Goal: Task Accomplishment & Management: Complete application form

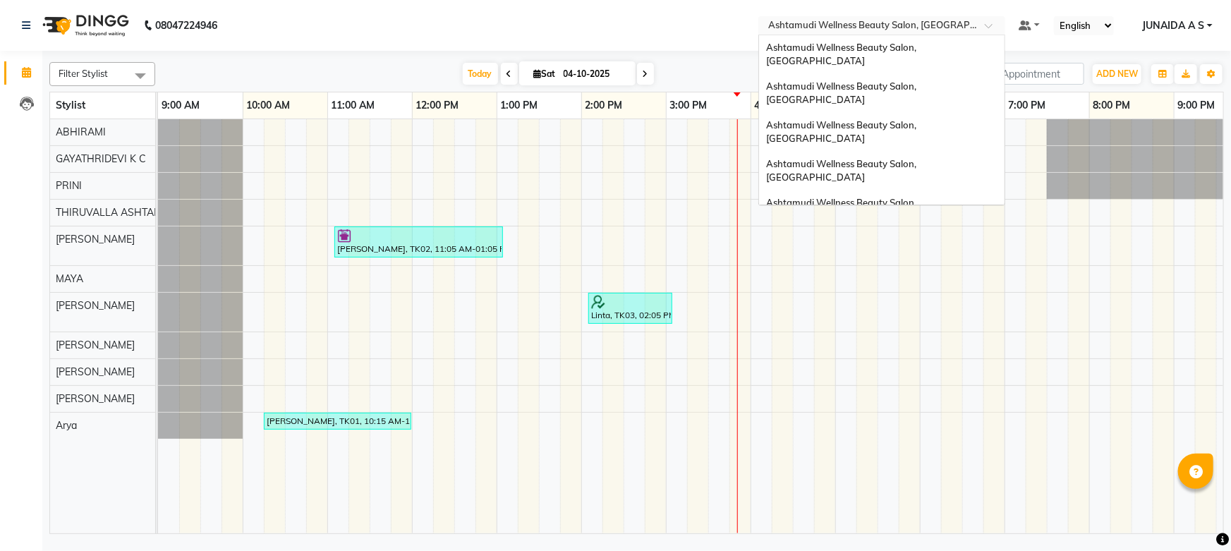
scroll to position [175, 0]
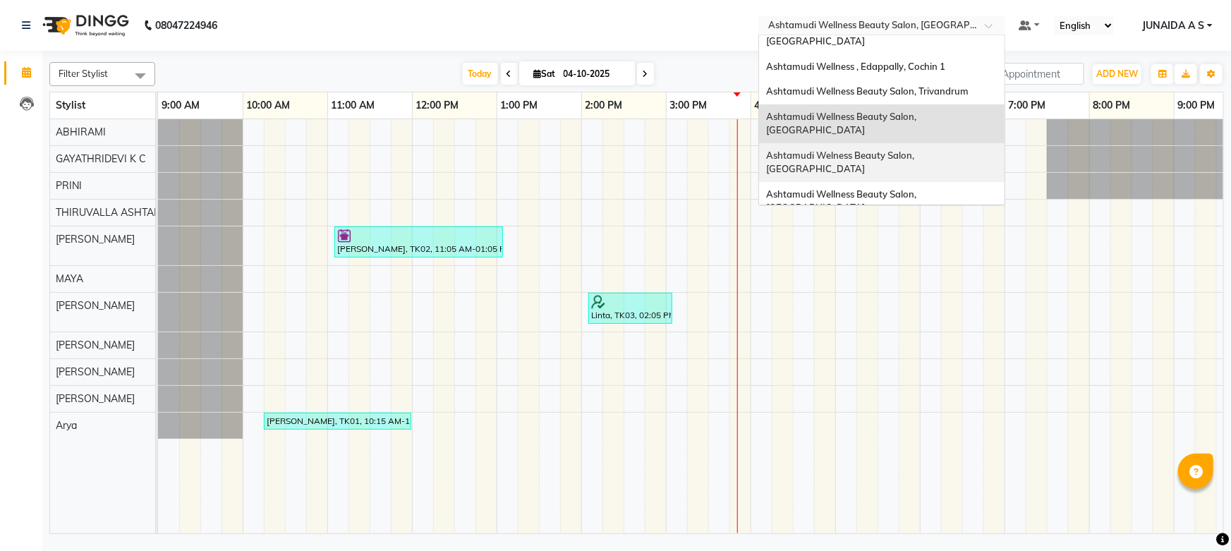
click at [849, 150] on span "Ashtamudi Welness Beauty Salon, [GEOGRAPHIC_DATA]" at bounding box center [841, 162] width 150 height 25
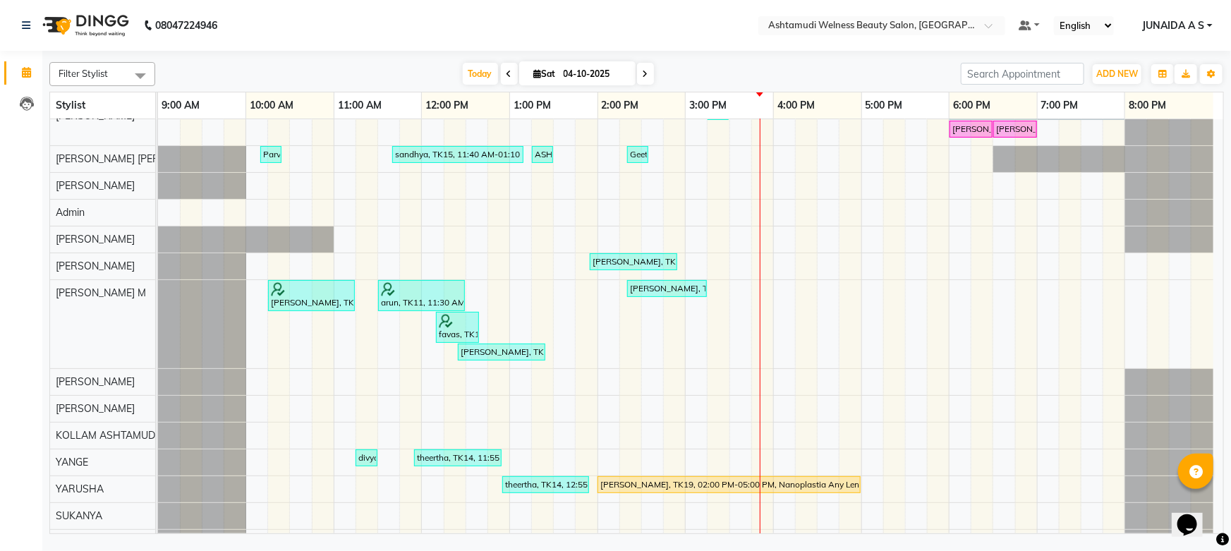
scroll to position [192, 0]
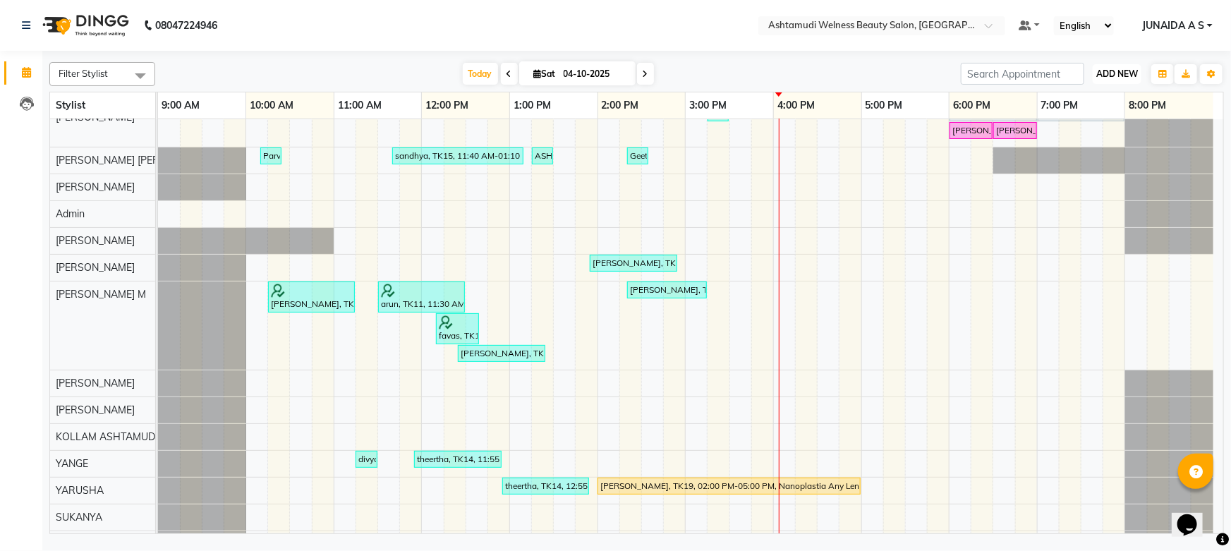
click at [1122, 80] on button "ADD NEW Toggle Dropdown" at bounding box center [1117, 74] width 49 height 20
click at [1100, 97] on button "Add Appointment" at bounding box center [1085, 101] width 111 height 18
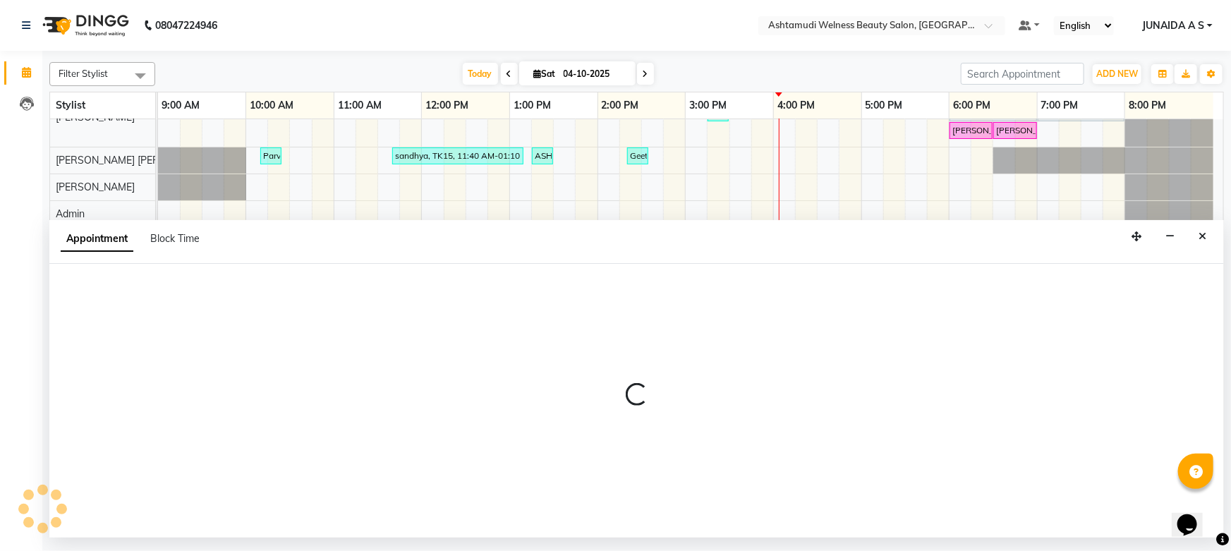
select select "tentative"
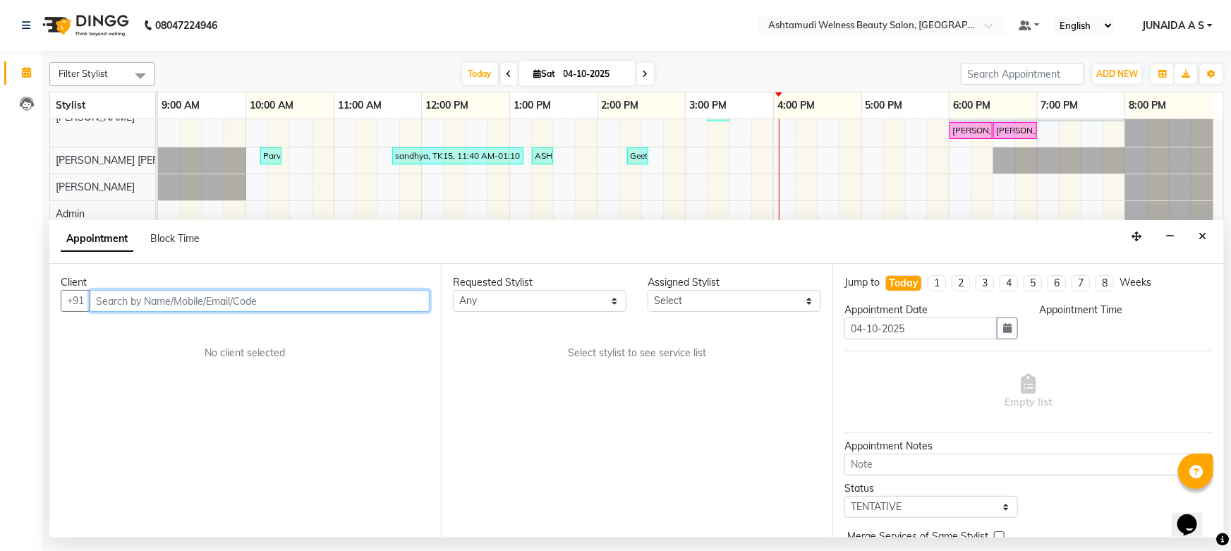
select select "600"
click at [291, 296] on input "text" at bounding box center [260, 301] width 340 height 22
paste input "9496539407"
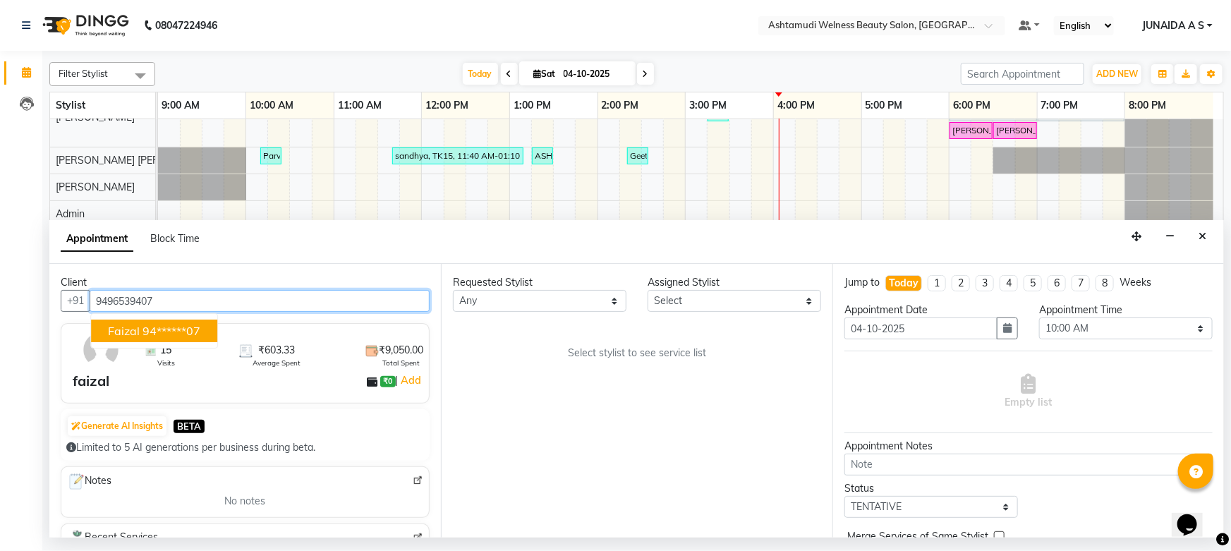
click at [164, 334] on ngb-highlight "94******07" at bounding box center [172, 331] width 58 height 14
type input "94******07"
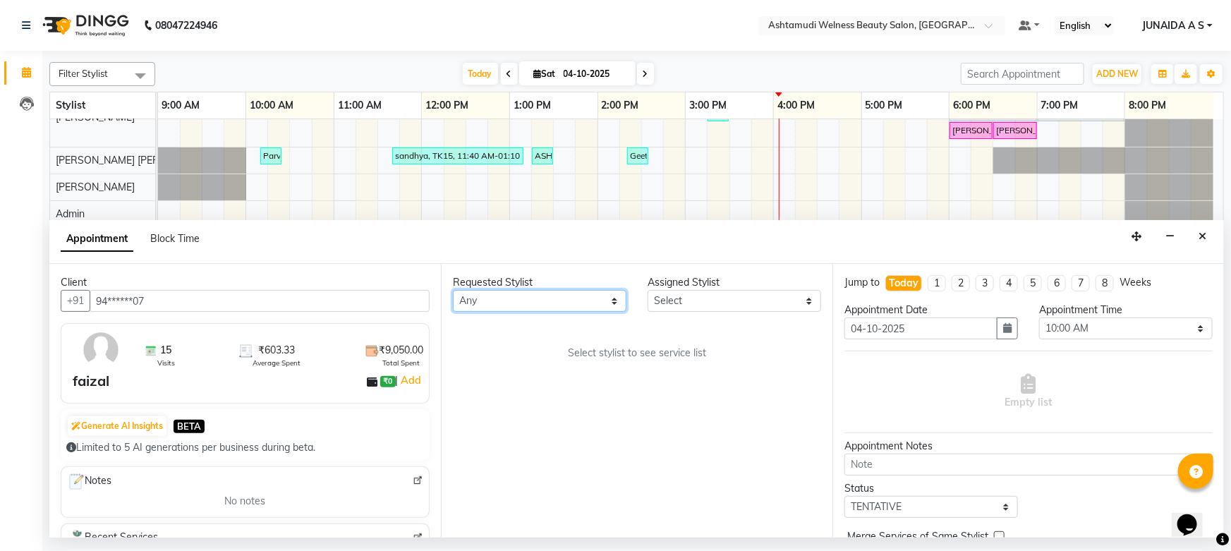
click at [604, 301] on select "[PERSON_NAME] Admin [PERSON_NAME] [PERSON_NAME] [PERSON_NAME] M [PERSON_NAME] D…" at bounding box center [540, 301] width 174 height 22
select select "30859"
click at [453, 290] on select "[PERSON_NAME] Admin [PERSON_NAME] [PERSON_NAME] [PERSON_NAME] M [PERSON_NAME] D…" at bounding box center [540, 301] width 174 height 22
select select "30859"
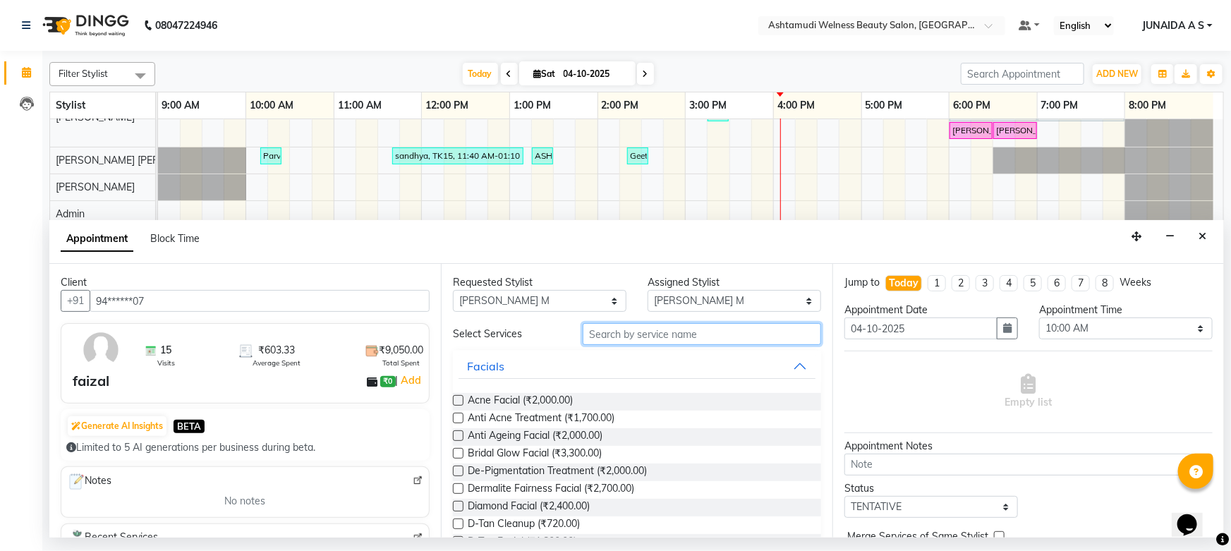
click at [658, 336] on input "text" at bounding box center [702, 334] width 238 height 22
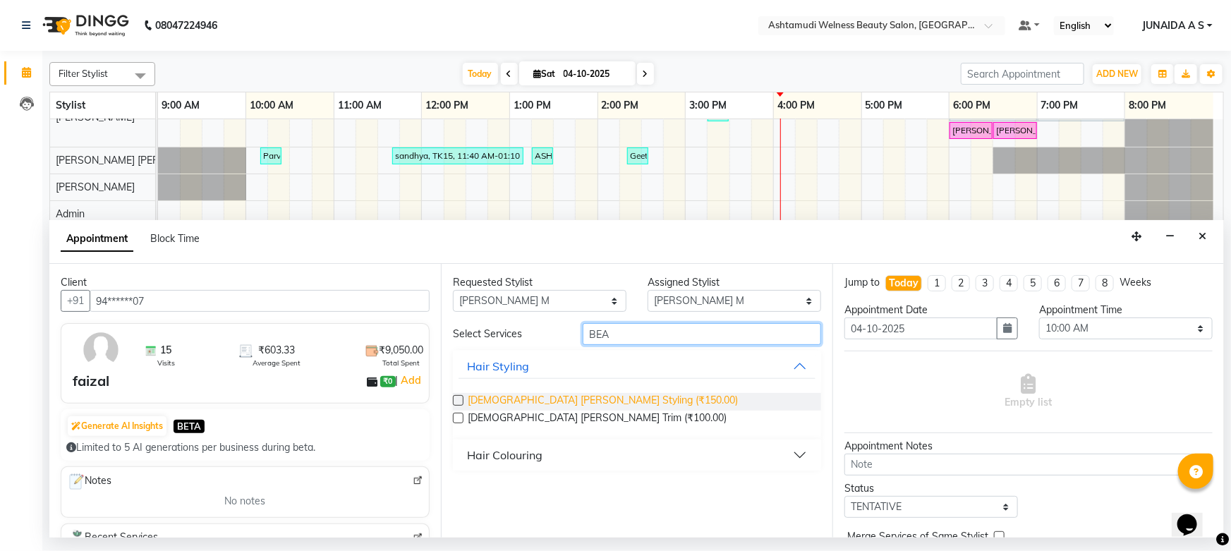
type input "BEA"
click at [521, 402] on span "[DEMOGRAPHIC_DATA] [PERSON_NAME] Styling (₹150.00)" at bounding box center [603, 402] width 270 height 18
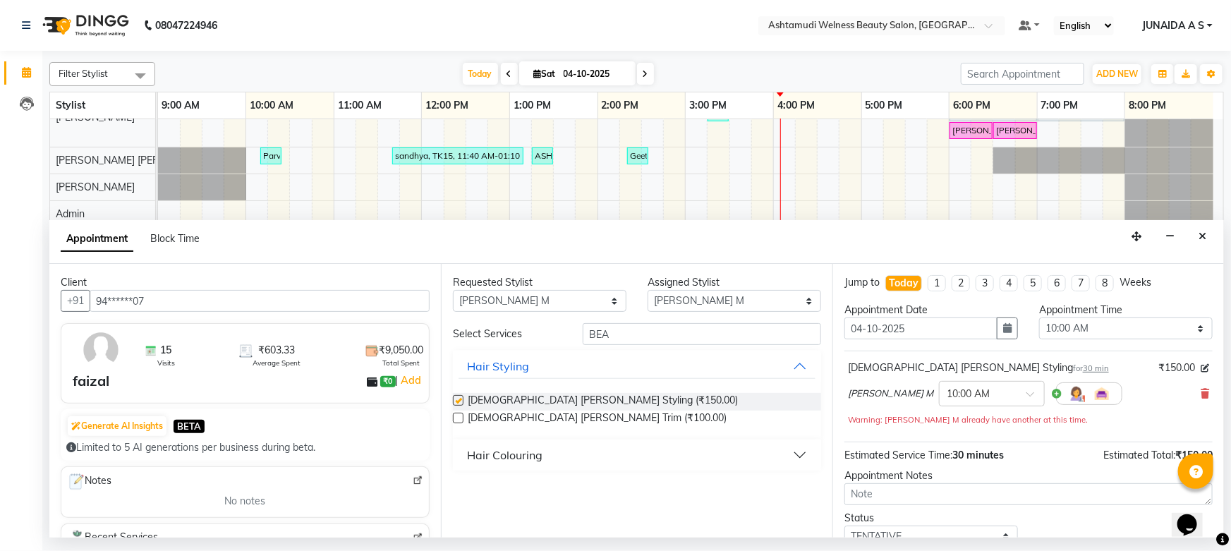
checkbox input "false"
click at [1000, 334] on button "button" at bounding box center [1007, 329] width 21 height 22
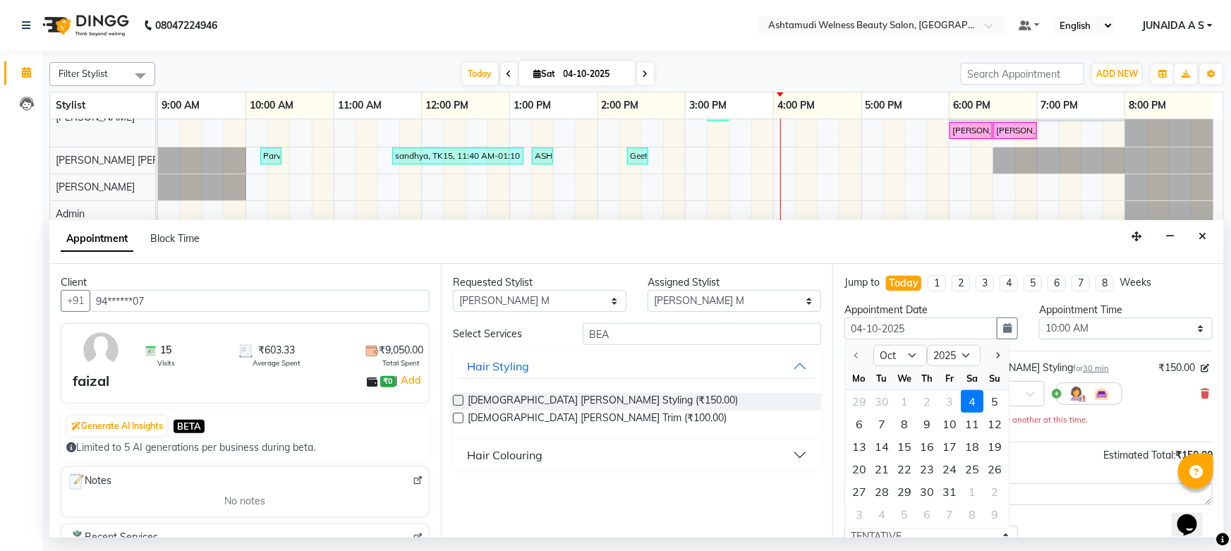
click at [973, 398] on div "4" at bounding box center [972, 401] width 23 height 23
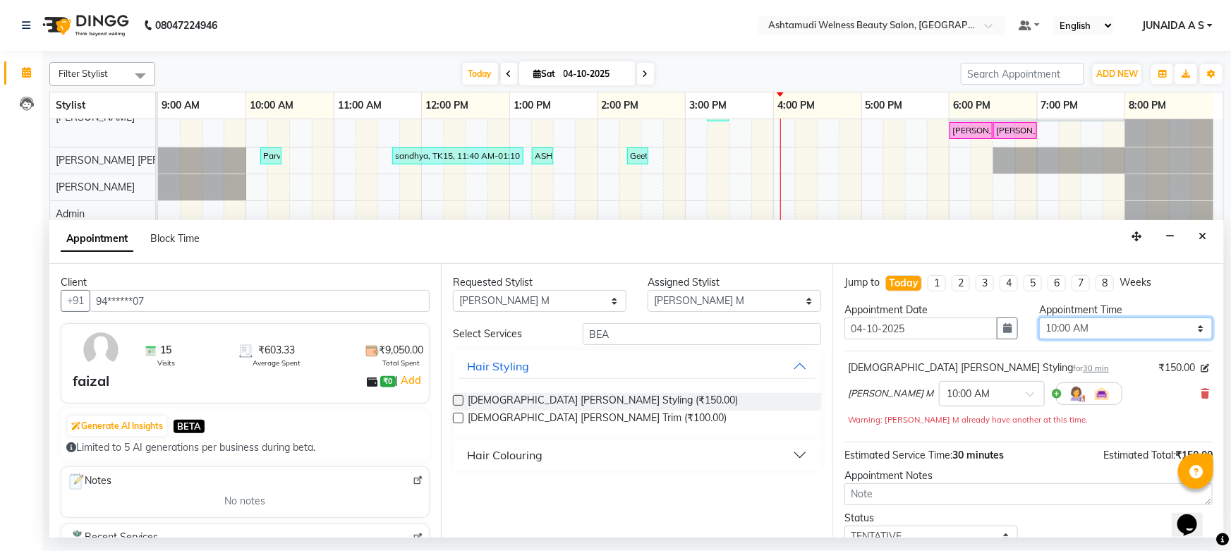
click at [1061, 330] on select "Select 10:00 AM 10:15 AM 10:30 AM 10:45 AM 11:00 AM 11:15 AM 11:30 AM 11:45 AM …" at bounding box center [1126, 329] width 174 height 22
select select "990"
click at [1039, 318] on select "Select 10:00 AM 10:15 AM 10:30 AM 10:45 AM 11:00 AM 11:15 AM 11:30 AM 11:45 AM …" at bounding box center [1126, 329] width 174 height 22
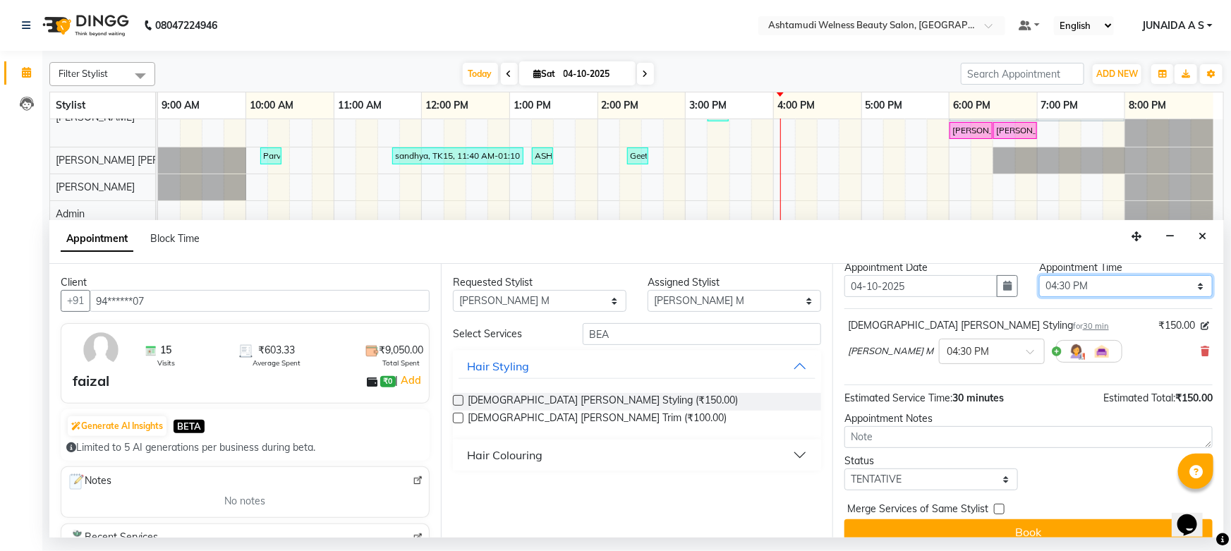
scroll to position [60, 0]
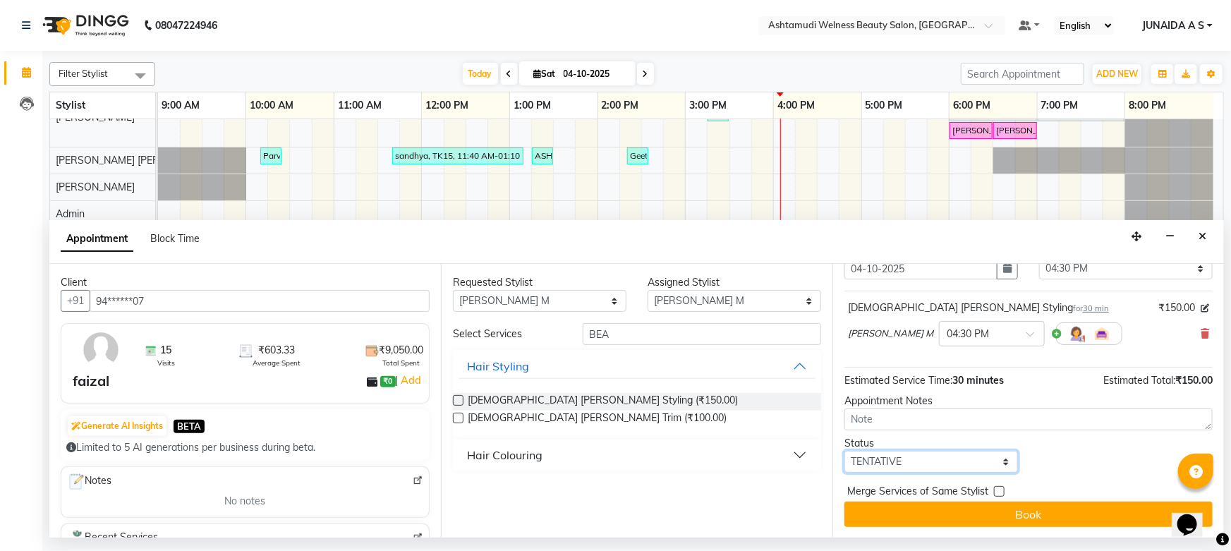
click at [877, 463] on select "Select TENTATIVE CONFIRM CHECK-IN UPCOMING" at bounding box center [932, 462] width 174 height 22
select select "confirm booking"
click at [845, 451] on select "Select TENTATIVE CONFIRM CHECK-IN UPCOMING" at bounding box center [932, 462] width 174 height 22
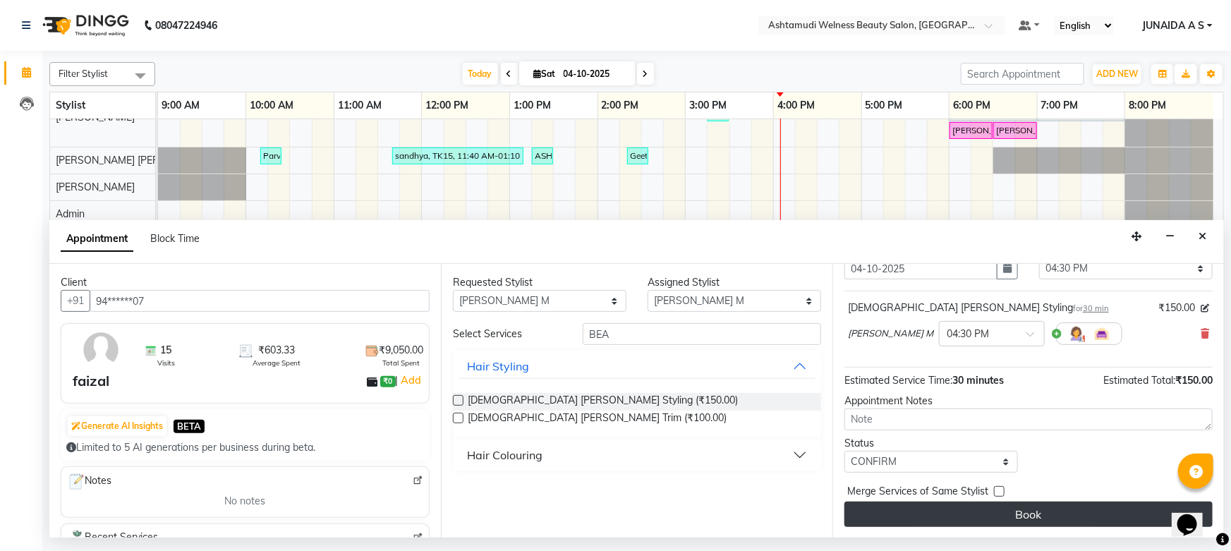
click at [890, 515] on button "Book" at bounding box center [1029, 514] width 368 height 25
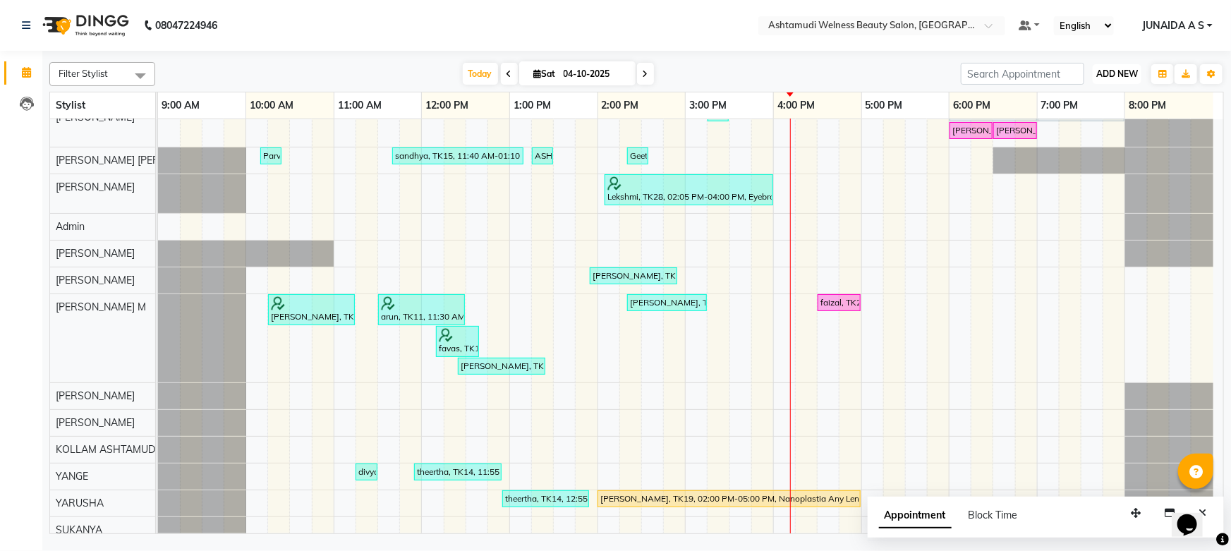
click at [1125, 73] on span "ADD NEW" at bounding box center [1117, 73] width 42 height 11
click at [1098, 95] on button "Add Appointment" at bounding box center [1085, 101] width 111 height 18
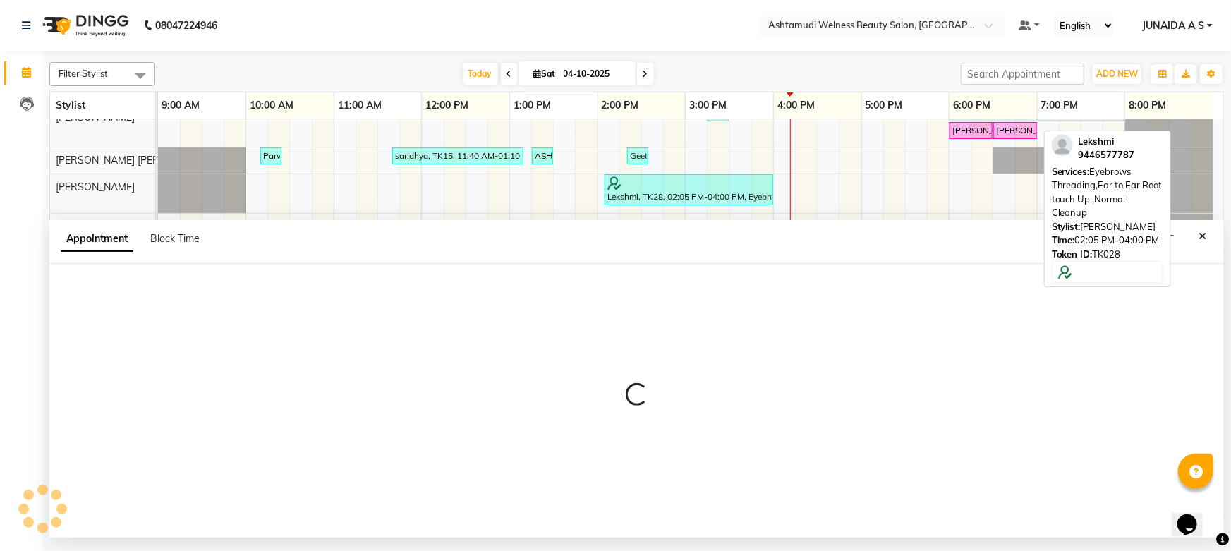
select select "tentative"
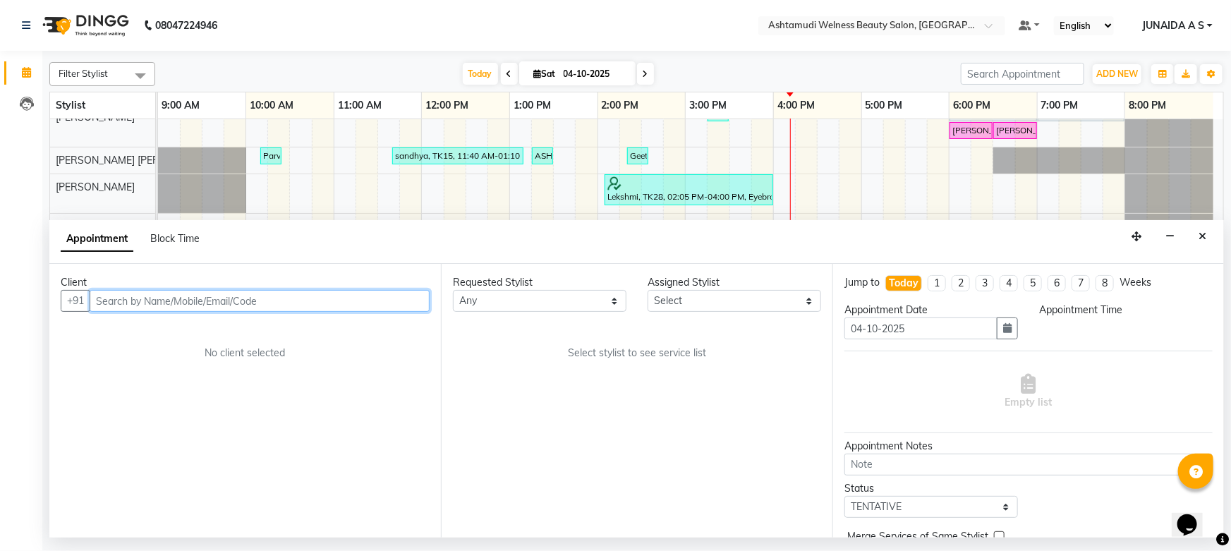
select select "600"
click at [296, 300] on input "text" at bounding box center [260, 301] width 340 height 22
paste input "7012351314"
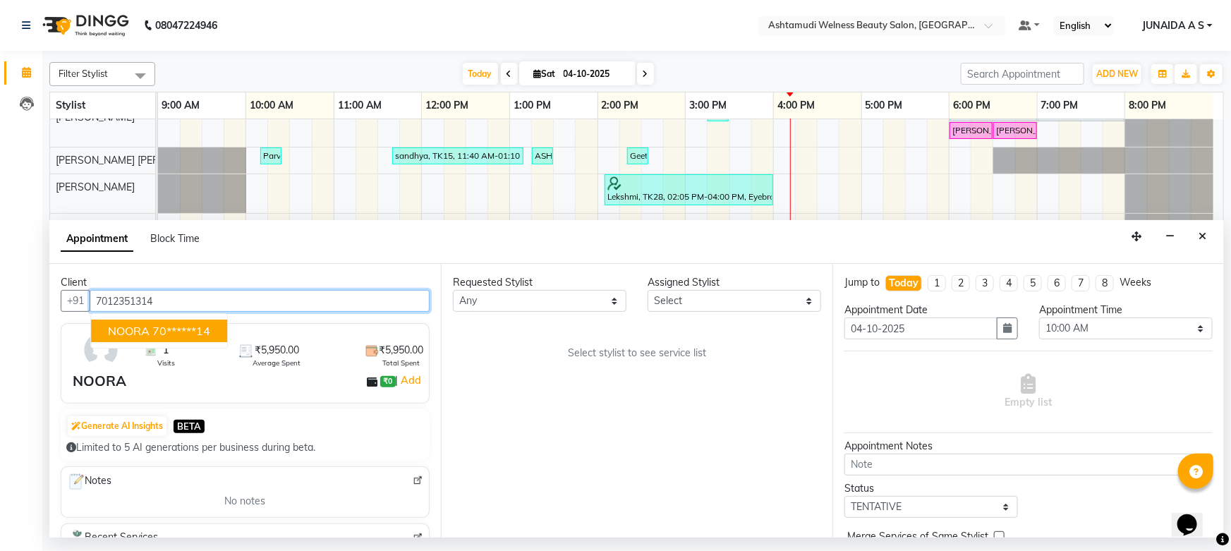
type input "7012351314"
drag, startPoint x: 231, startPoint y: 308, endPoint x: 0, endPoint y: 323, distance: 231.9
click at [0, 323] on app-home "08047224946 Select Location × Ashtamudi Welness Beauty Salon, [GEOGRAPHIC_DATA]…" at bounding box center [615, 269] width 1231 height 538
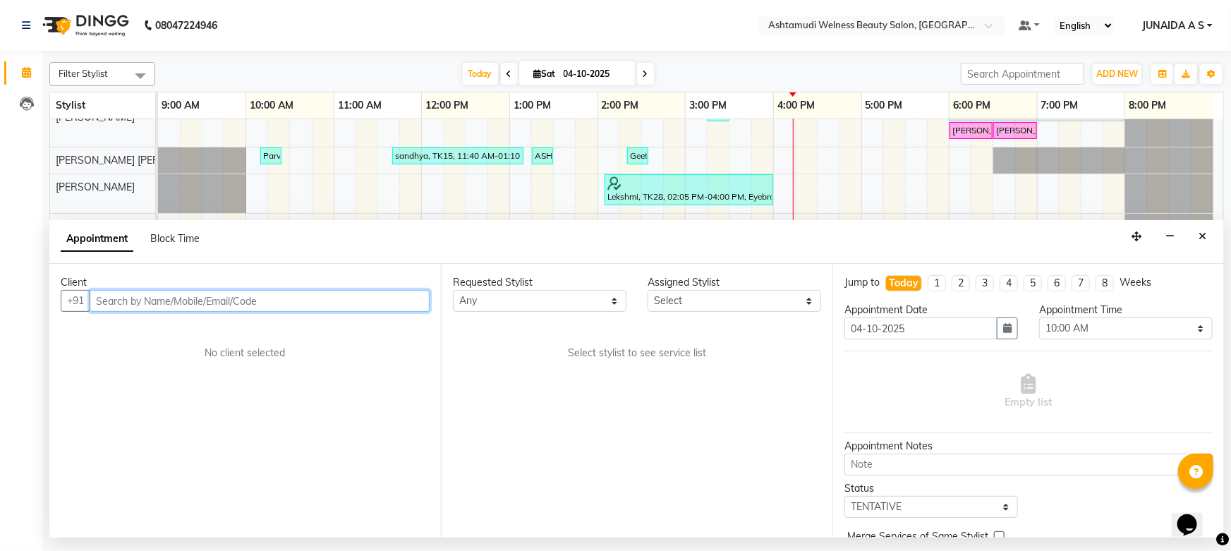
paste input "7034066660"
type input "7034066660"
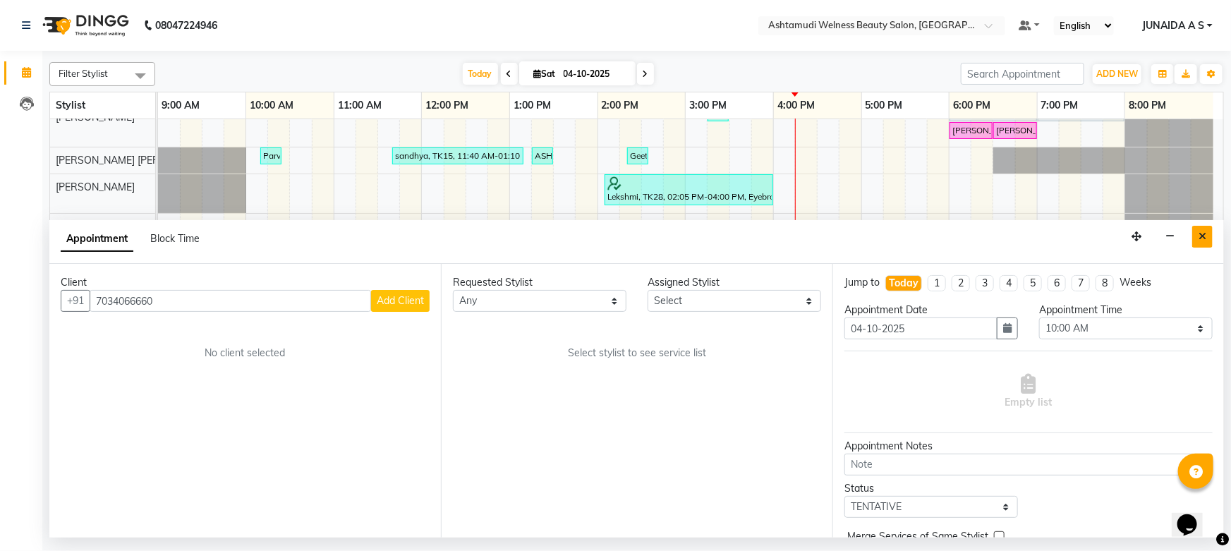
click at [1199, 238] on button "Close" at bounding box center [1202, 237] width 20 height 22
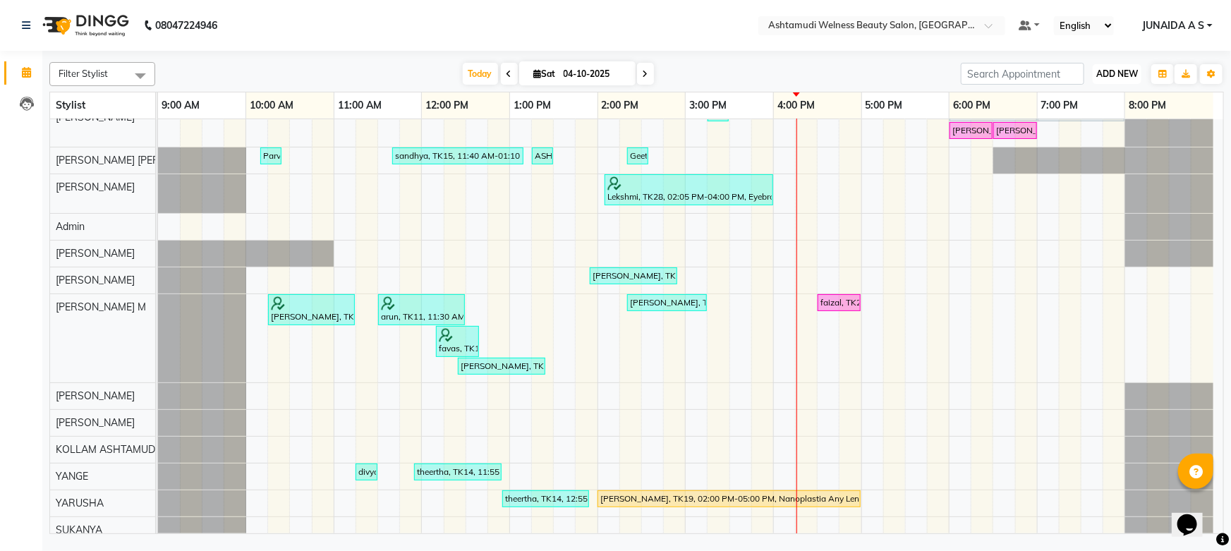
click at [1125, 83] on button "ADD NEW Toggle Dropdown" at bounding box center [1117, 74] width 49 height 20
click at [1123, 72] on span "ADD NEW" at bounding box center [1117, 73] width 42 height 11
click at [1122, 74] on span "ADD NEW" at bounding box center [1117, 73] width 42 height 11
click at [1117, 97] on button "Add Appointment" at bounding box center [1085, 101] width 111 height 18
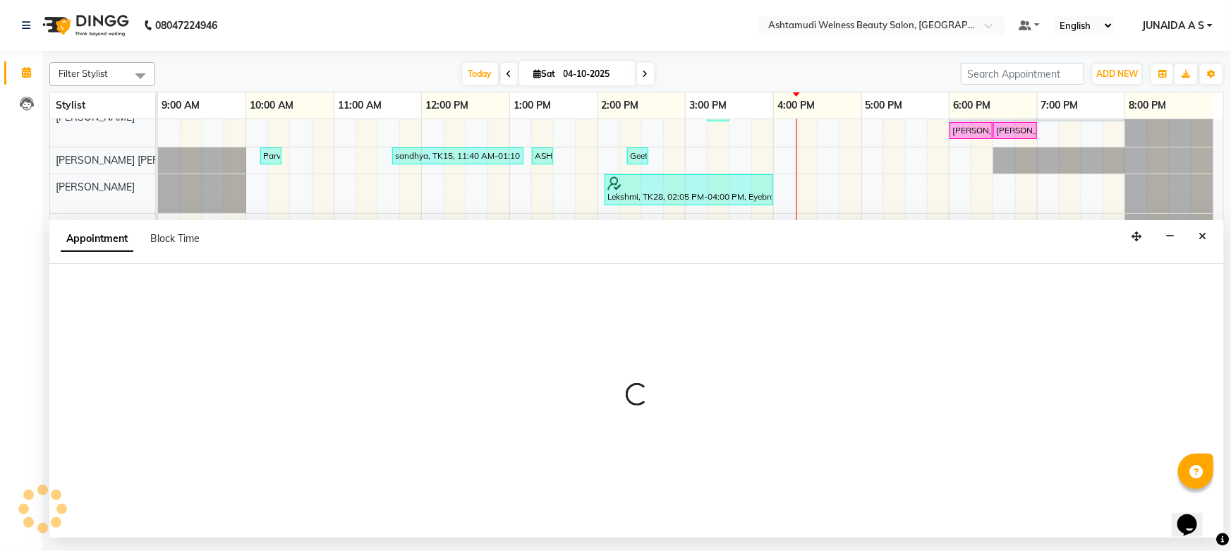
select select "600"
select select "tentative"
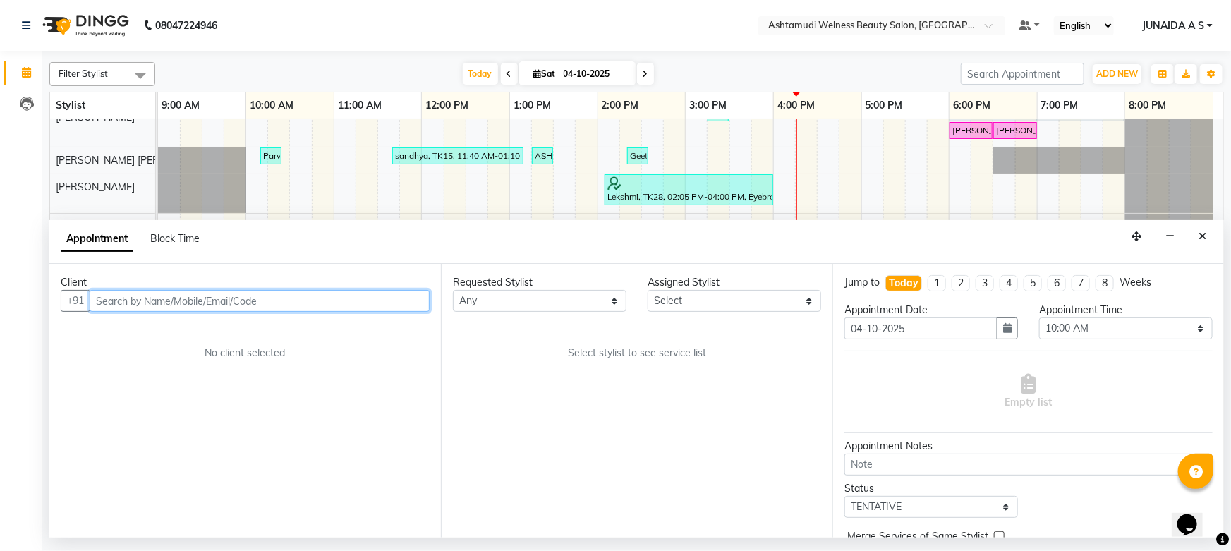
click at [284, 296] on input "text" at bounding box center [260, 301] width 340 height 22
paste input "7034066660"
type input "7034066660"
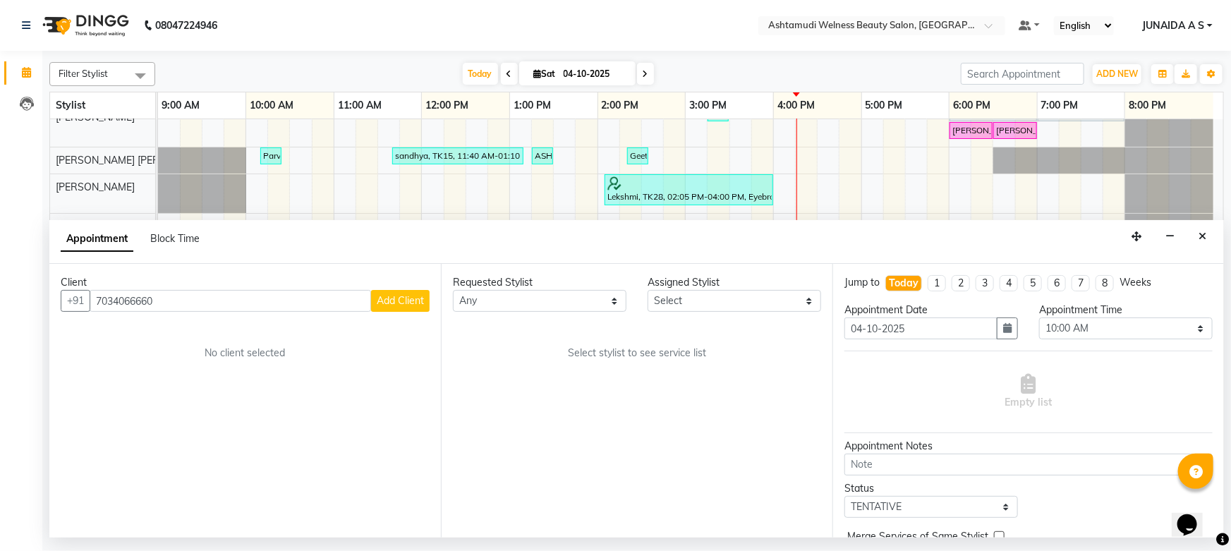
click at [400, 299] on span "Add Client" at bounding box center [400, 300] width 47 height 13
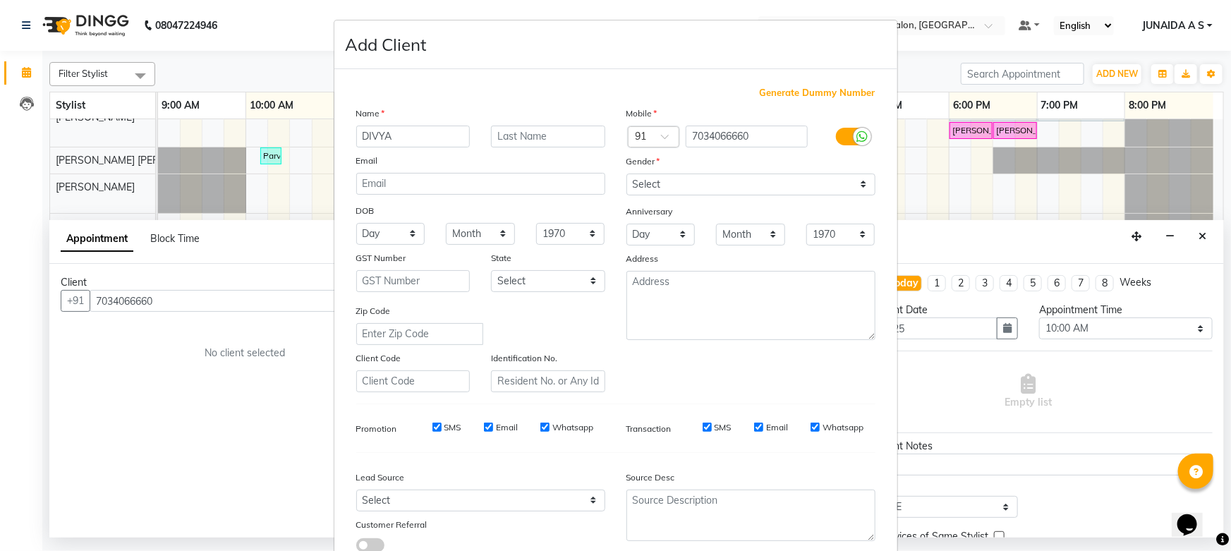
type input "DIVYA"
click at [691, 188] on select "Select [DEMOGRAPHIC_DATA] [DEMOGRAPHIC_DATA] Other Prefer Not To Say" at bounding box center [751, 185] width 249 height 22
select select "[DEMOGRAPHIC_DATA]"
click at [627, 174] on select "Select [DEMOGRAPHIC_DATA] [DEMOGRAPHIC_DATA] Other Prefer Not To Say" at bounding box center [751, 185] width 249 height 22
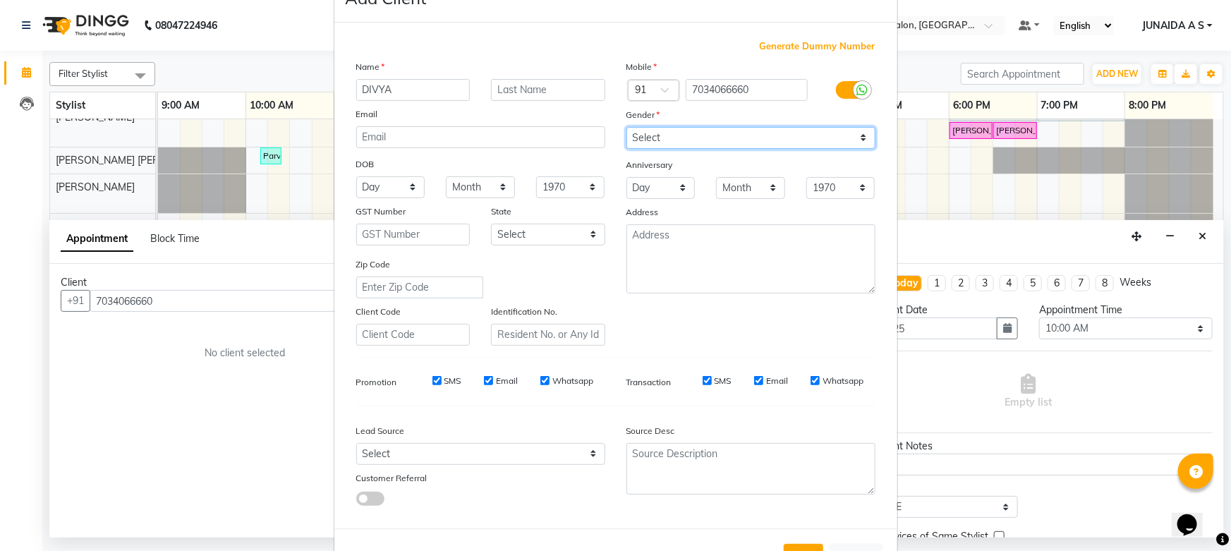
scroll to position [104, 0]
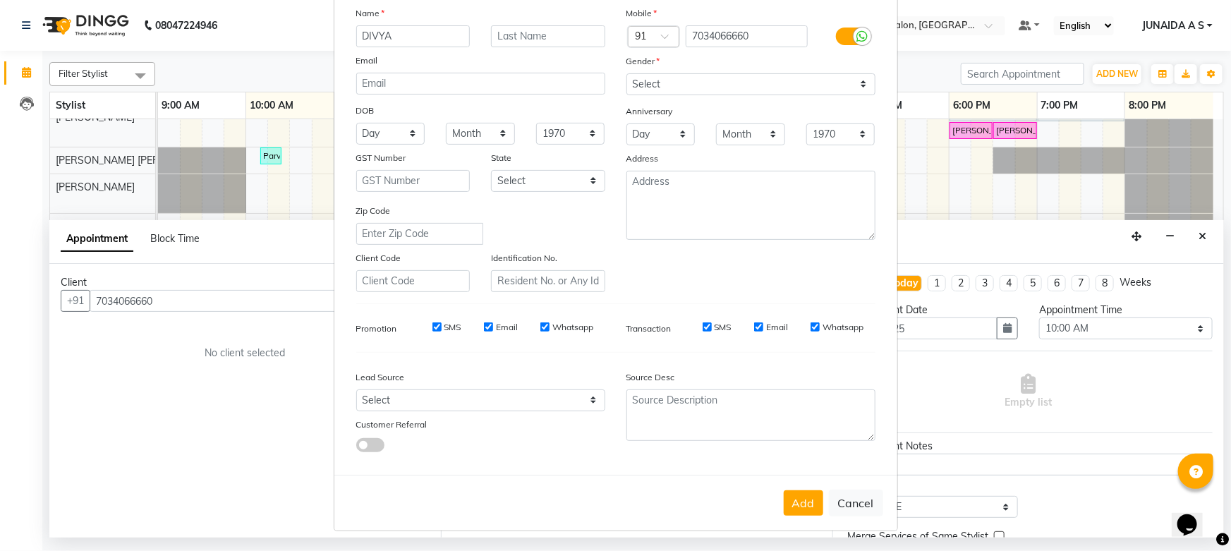
click at [810, 508] on button "Add" at bounding box center [804, 502] width 40 height 25
type input "70******60"
select select
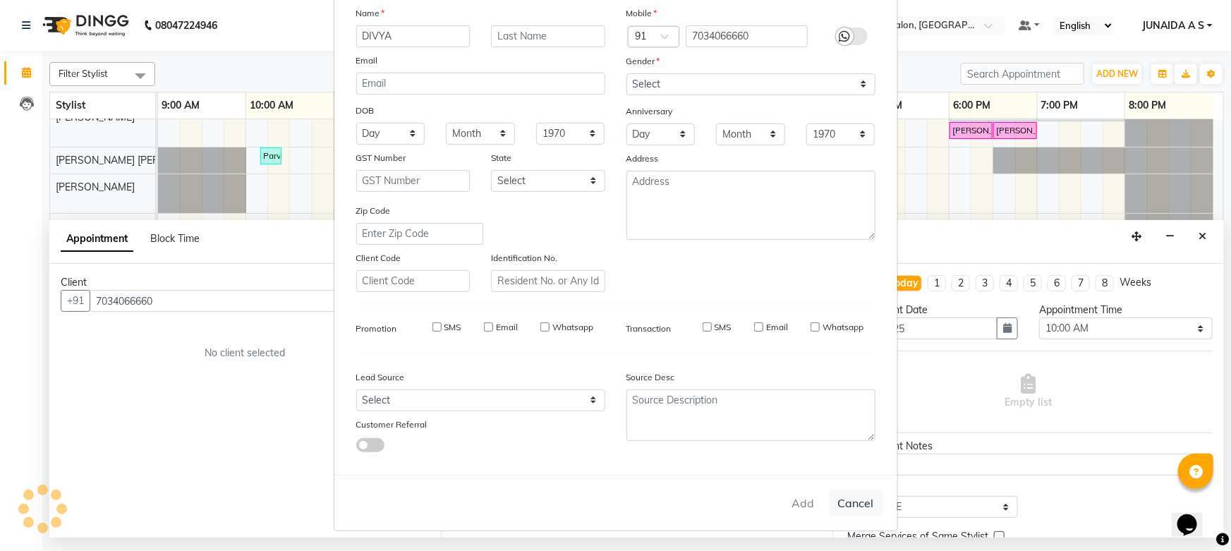
select select
checkbox input "false"
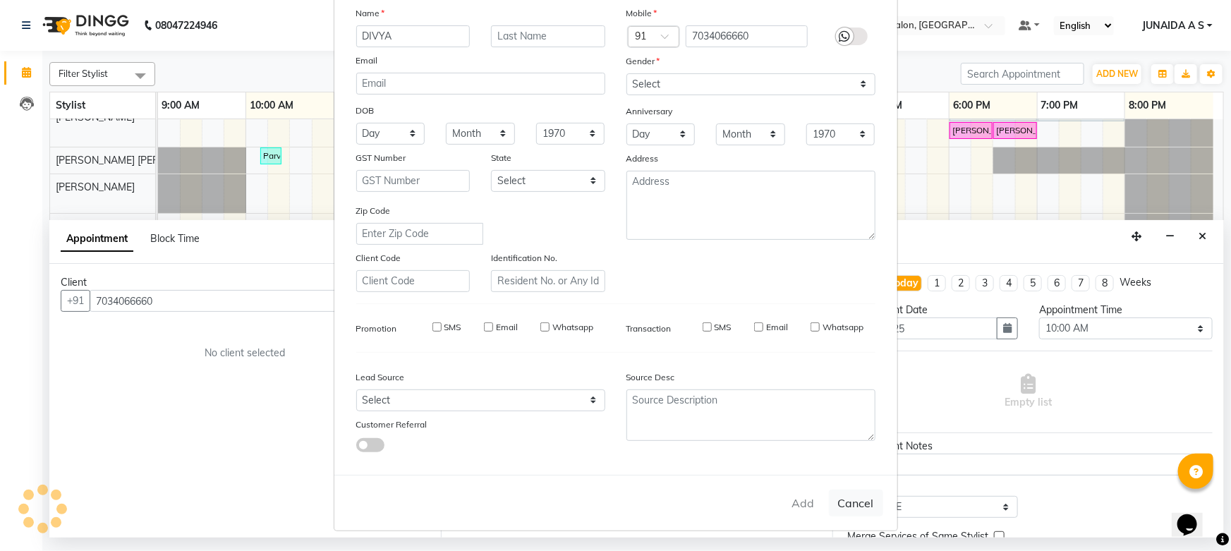
checkbox input "false"
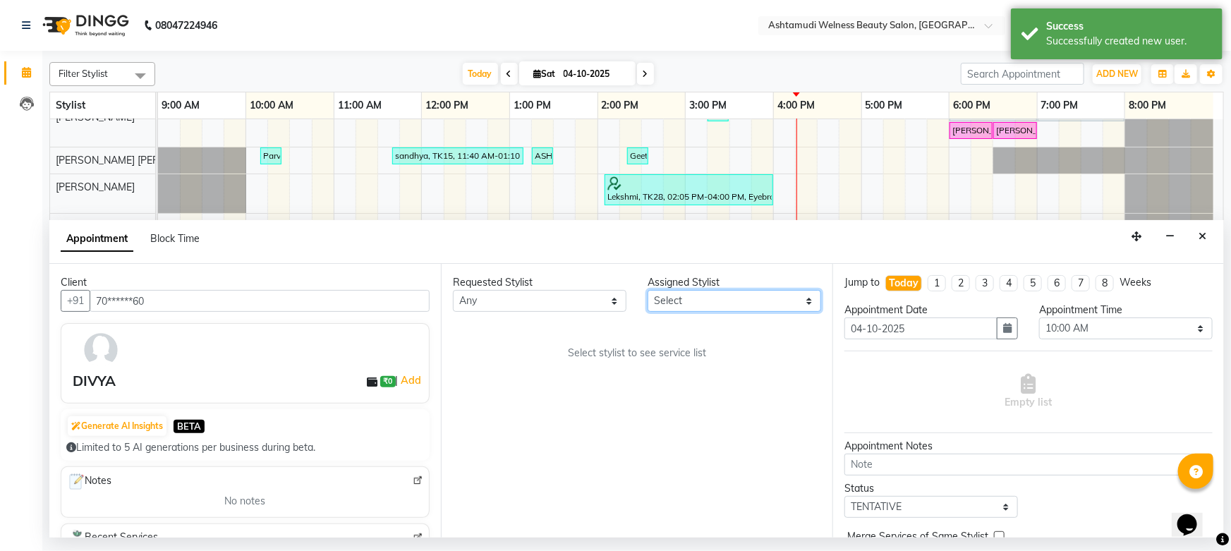
click at [745, 292] on select "Select [PERSON_NAME] Admin [PERSON_NAME] [PERSON_NAME] [PERSON_NAME] M [PERSON_…" at bounding box center [735, 301] width 174 height 22
select select "25976"
click at [648, 290] on select "Select [PERSON_NAME] Admin [PERSON_NAME] [PERSON_NAME] [PERSON_NAME] M [PERSON_…" at bounding box center [735, 301] width 174 height 22
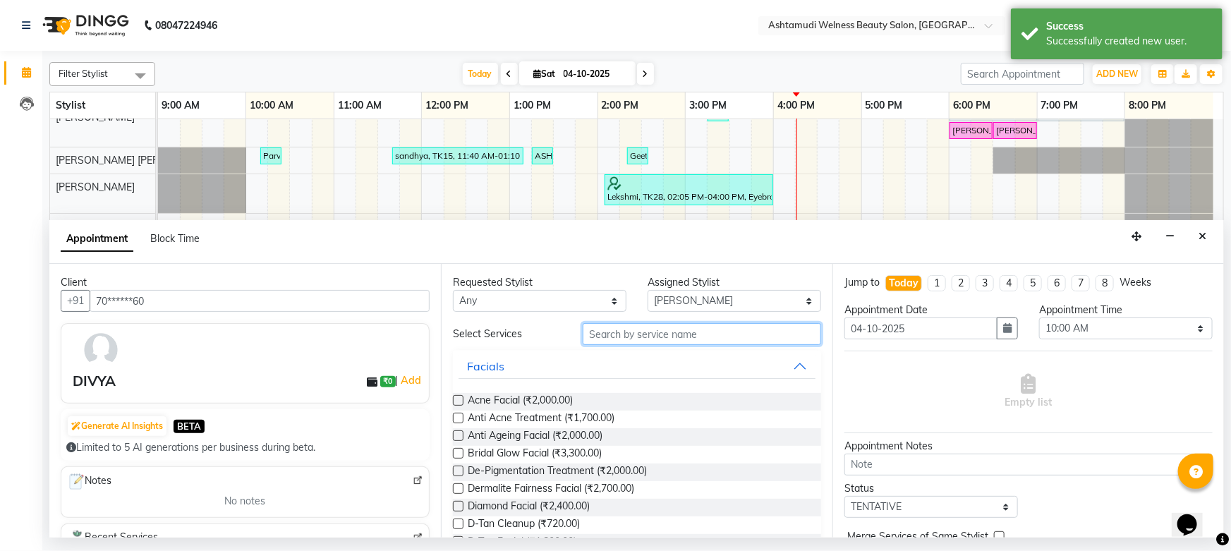
click at [679, 337] on input "text" at bounding box center [702, 334] width 238 height 22
type input "WAXING"
click at [459, 414] on label at bounding box center [458, 418] width 11 height 11
click at [459, 415] on input "checkbox" at bounding box center [457, 419] width 9 height 9
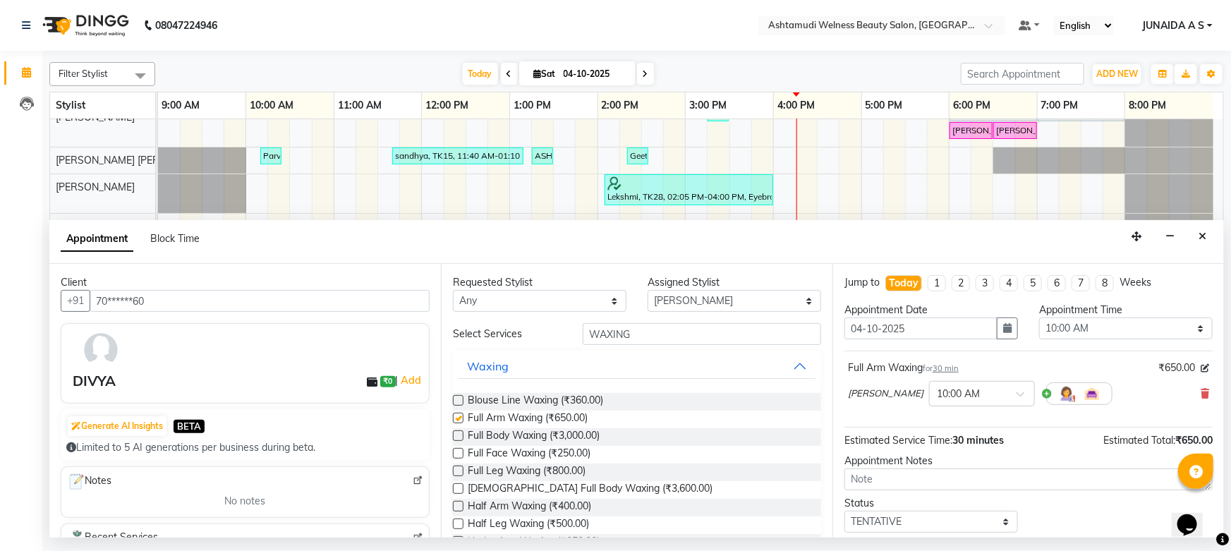
checkbox input "false"
click at [1006, 320] on button "button" at bounding box center [1007, 329] width 21 height 22
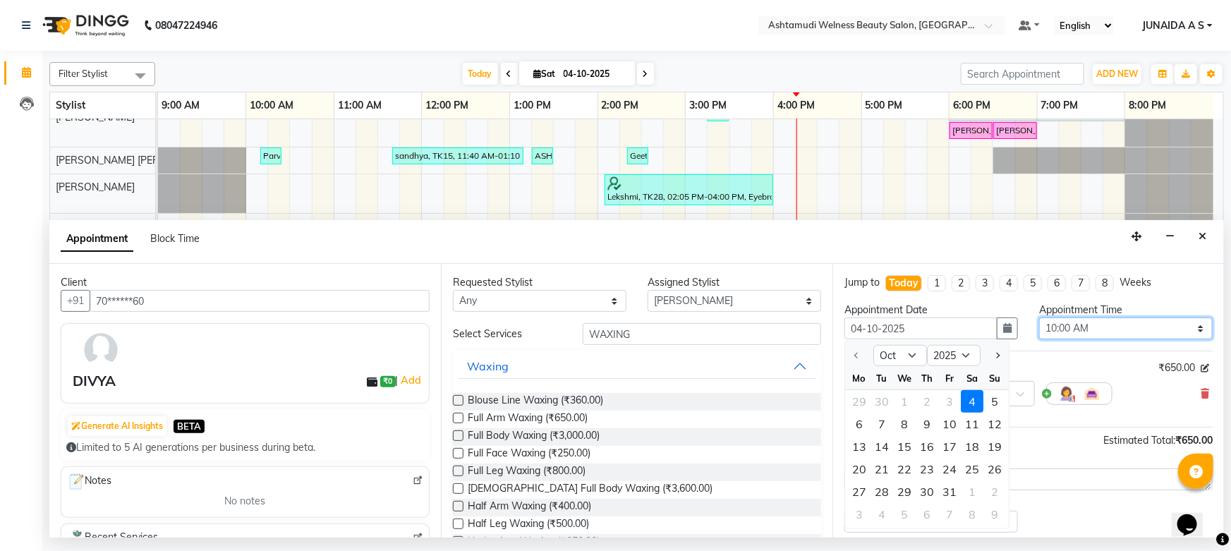
click at [1065, 323] on select "Select 10:00 AM 10:15 AM 10:30 AM 10:45 AM 11:00 AM 11:15 AM 11:30 AM 11:45 AM …" at bounding box center [1126, 329] width 174 height 22
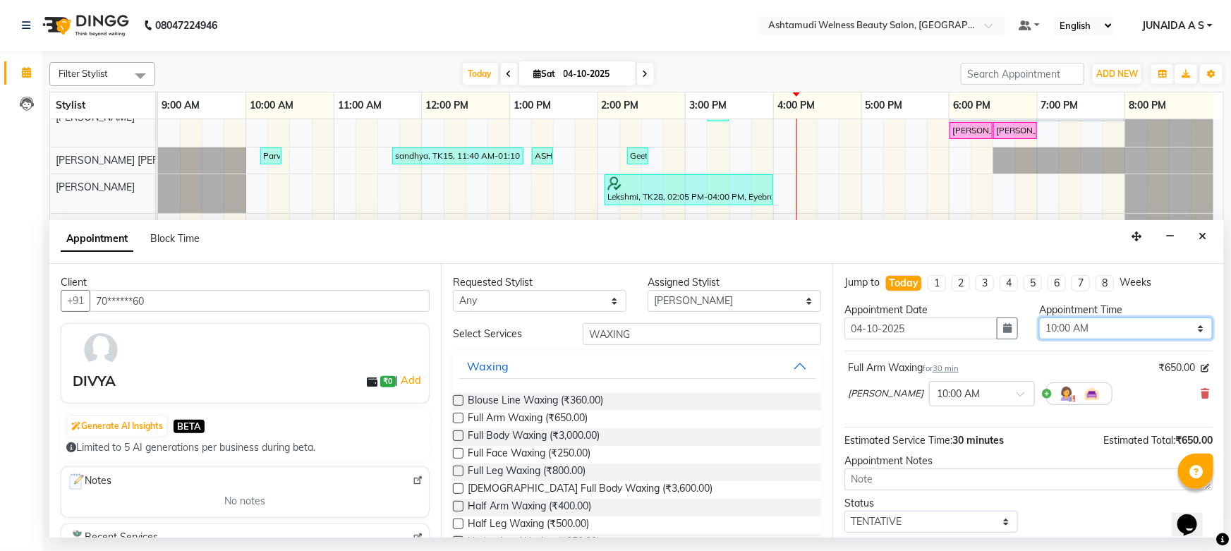
click at [1068, 327] on select "Select 10:00 AM 10:15 AM 10:30 AM 10:45 AM 11:00 AM 11:15 AM 11:30 AM 11:45 AM …" at bounding box center [1126, 329] width 174 height 22
select select "1065"
click at [1039, 318] on select "Select 10:00 AM 10:15 AM 10:30 AM 10:45 AM 11:00 AM 11:15 AM 11:30 AM 11:45 AM …" at bounding box center [1126, 329] width 174 height 22
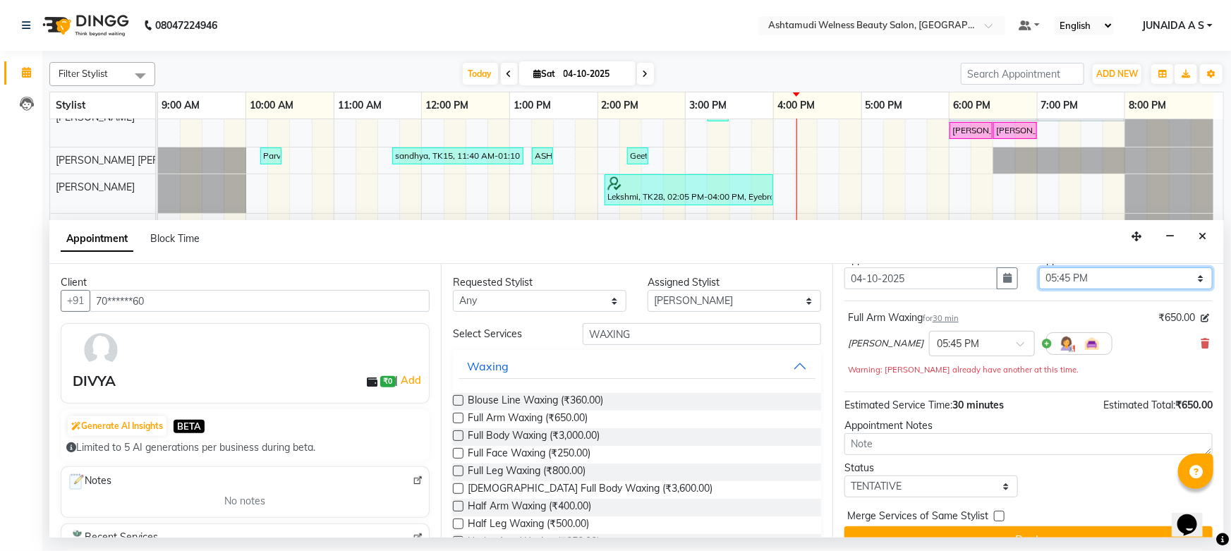
scroll to position [75, 0]
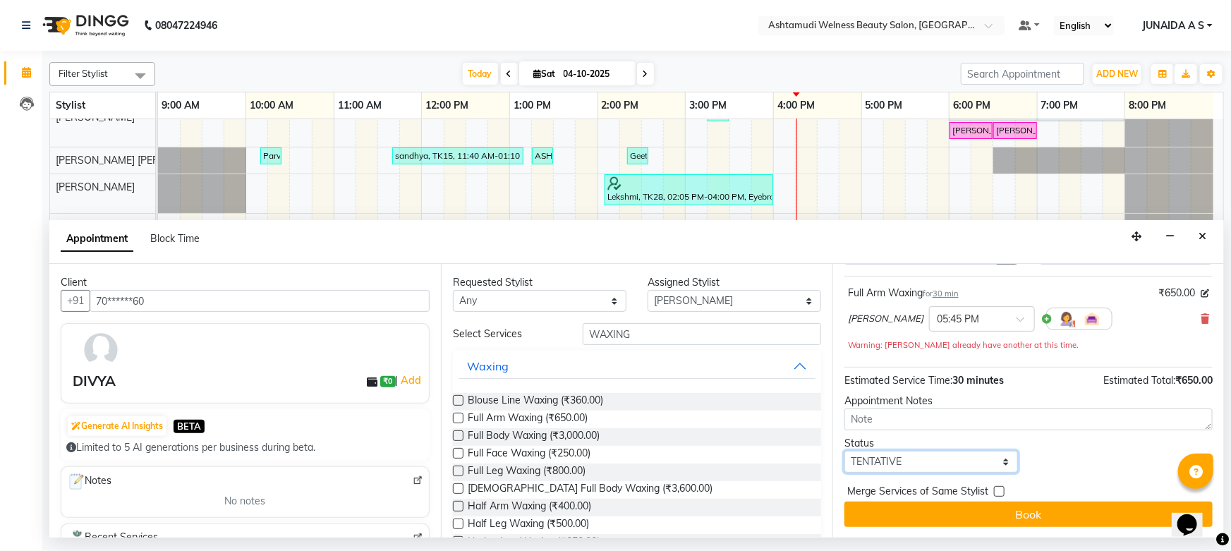
click at [897, 459] on select "Select TENTATIVE CONFIRM CHECK-IN UPCOMING" at bounding box center [932, 462] width 174 height 22
select select "confirm booking"
click at [845, 451] on select "Select TENTATIVE CONFIRM CHECK-IN UPCOMING" at bounding box center [932, 462] width 174 height 22
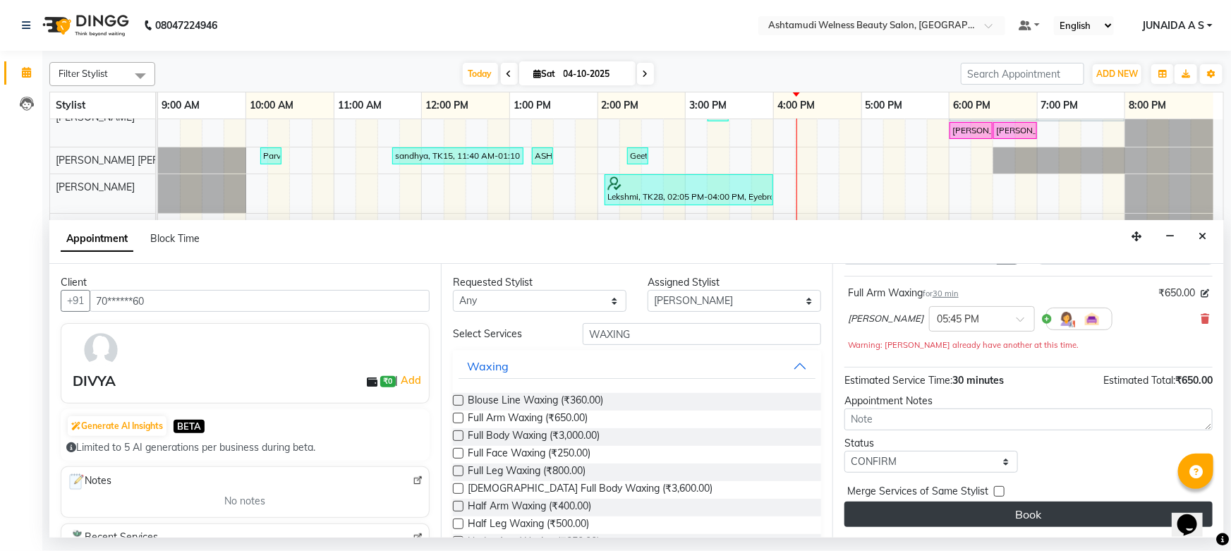
click at [871, 510] on button "Book" at bounding box center [1029, 514] width 368 height 25
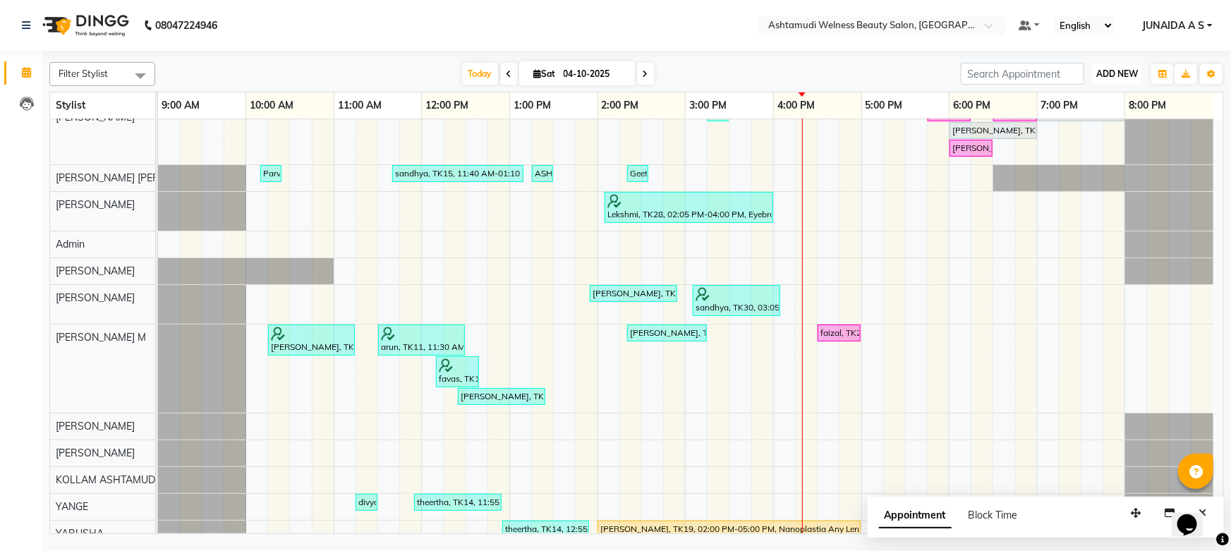
click at [1112, 73] on span "ADD NEW" at bounding box center [1117, 73] width 42 height 11
click at [1111, 96] on button "Add Appointment" at bounding box center [1085, 101] width 111 height 18
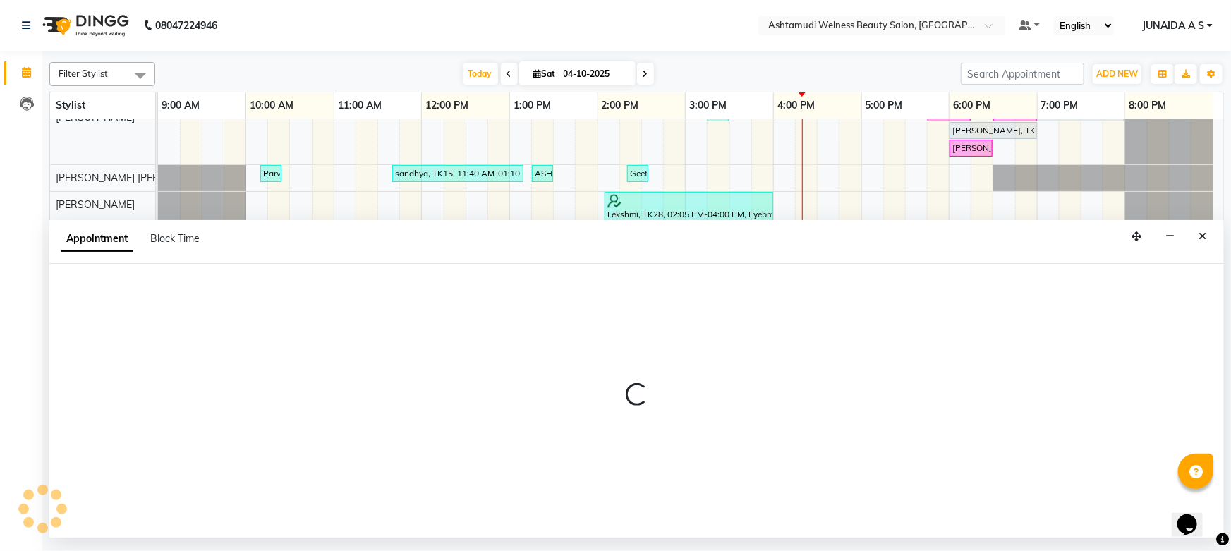
select select "tentative"
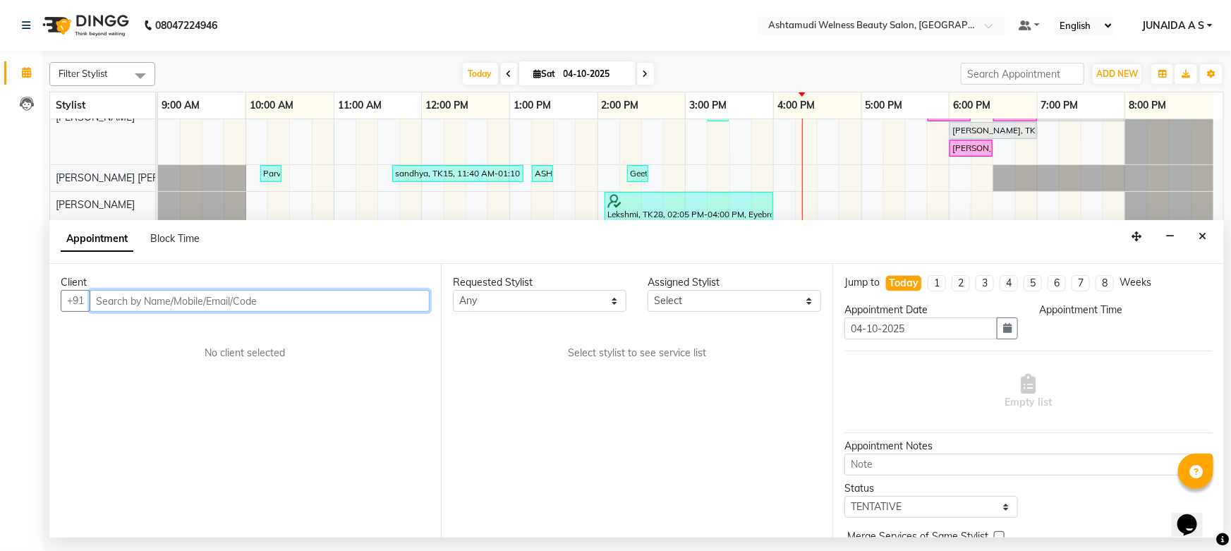
select select "600"
click at [212, 296] on input "text" at bounding box center [260, 301] width 340 height 22
paste input "8714482996"
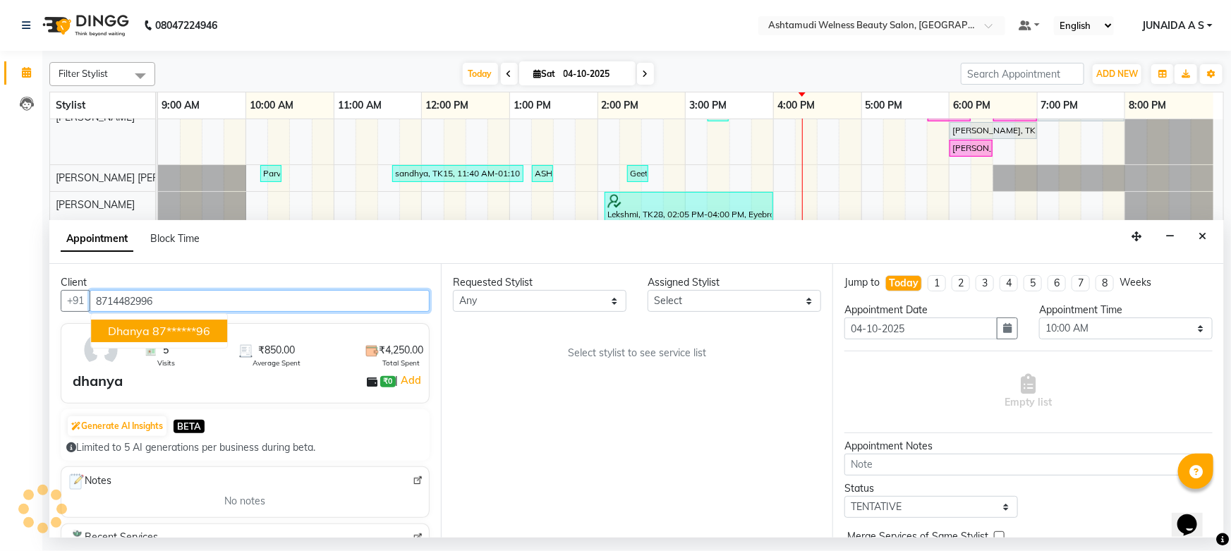
type input "8714482996"
drag, startPoint x: 219, startPoint y: 291, endPoint x: 0, endPoint y: 315, distance: 220.0
click at [0, 315] on app-home "08047224946 Select Location × Ashtamudi Welness Beauty Salon, [GEOGRAPHIC_DATA]…" at bounding box center [615, 269] width 1231 height 538
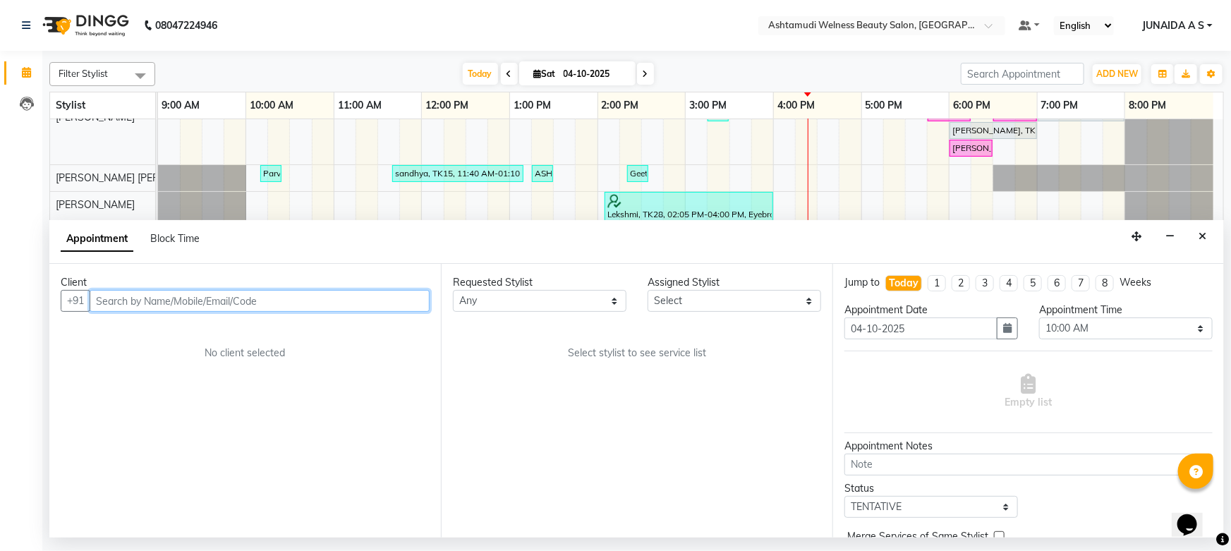
paste input "8714830562"
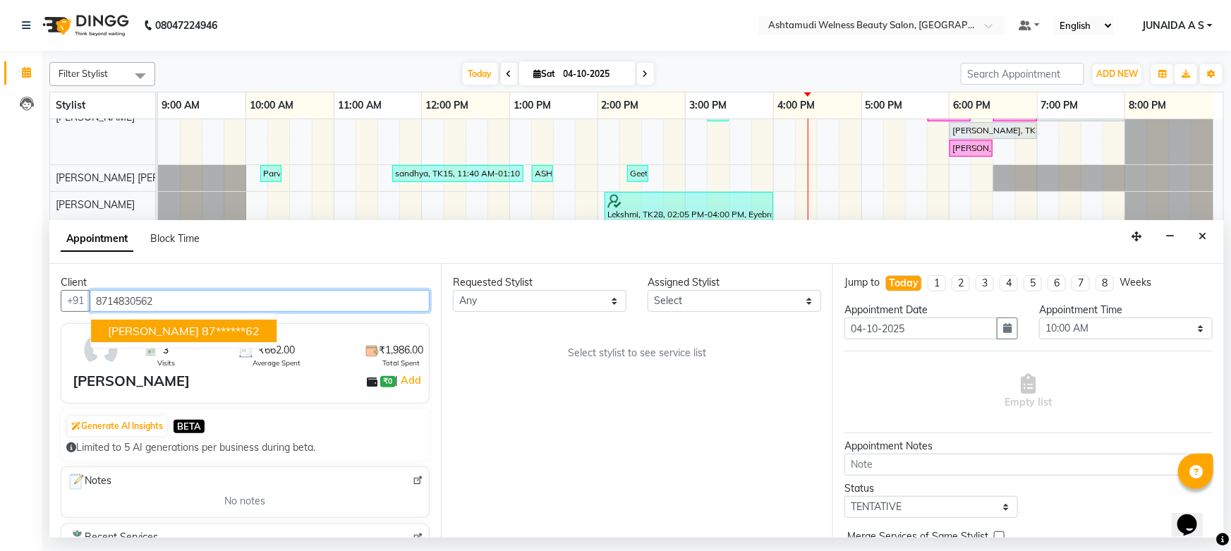
type input "8714830562"
drag, startPoint x: 222, startPoint y: 295, endPoint x: 0, endPoint y: 296, distance: 222.3
click at [0, 304] on app-home "08047224946 Select Location × Ashtamudi Welness Beauty Salon, [GEOGRAPHIC_DATA]…" at bounding box center [615, 269] width 1231 height 538
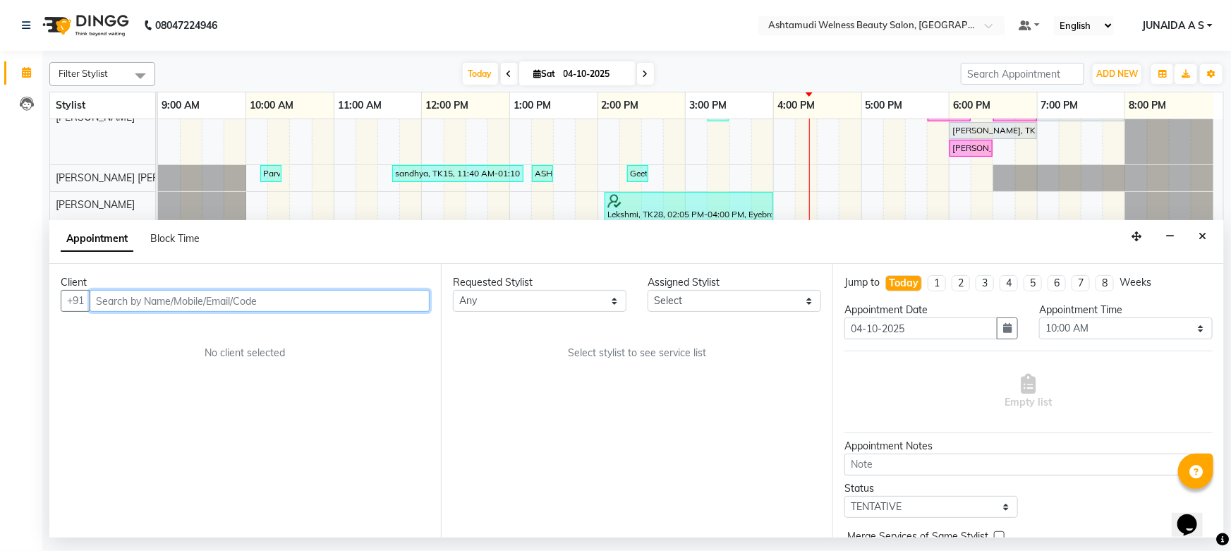
paste input "8848575642"
click at [94, 300] on input "8848575642" at bounding box center [231, 301] width 282 height 22
type input "8848575642"
drag, startPoint x: 243, startPoint y: 303, endPoint x: 0, endPoint y: 319, distance: 243.3
click at [0, 319] on app-home "08047224946 Select Location × Ashtamudi Welness Beauty Salon, [GEOGRAPHIC_DATA]…" at bounding box center [615, 269] width 1231 height 538
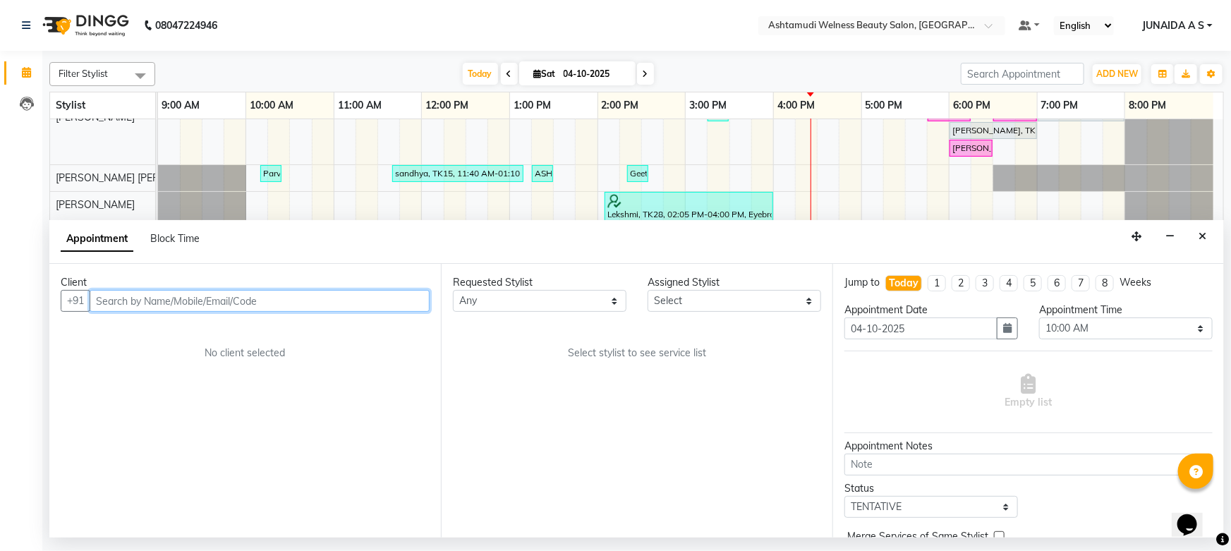
paste input "7736690798"
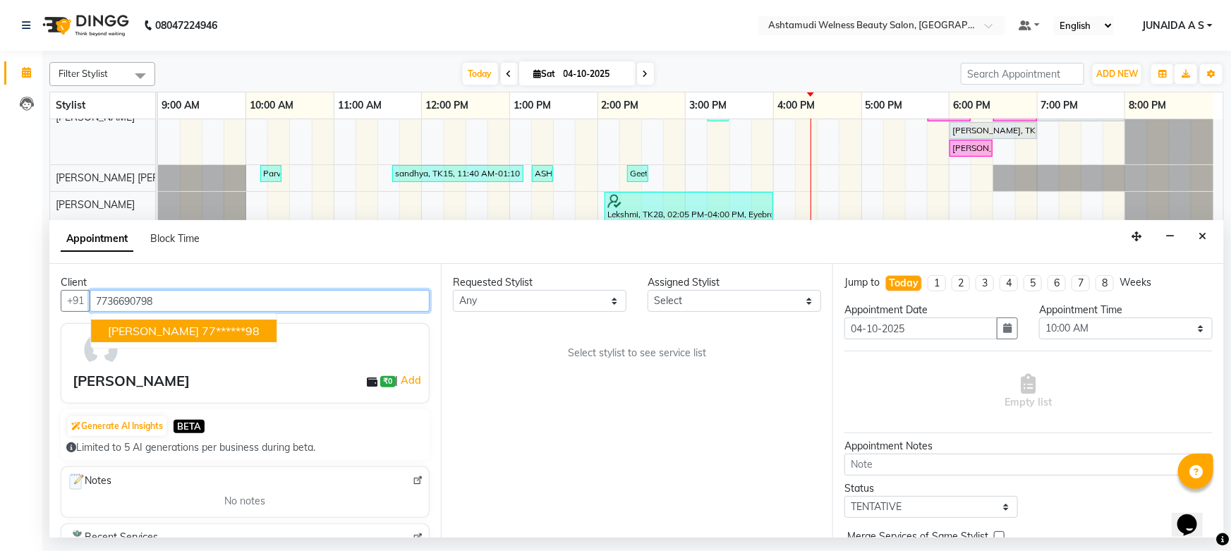
type input "7736690798"
drag, startPoint x: 210, startPoint y: 296, endPoint x: 61, endPoint y: 308, distance: 148.7
click at [61, 308] on div "[PHONE_NUMBER] [PERSON_NAME] 77******98" at bounding box center [245, 301] width 369 height 22
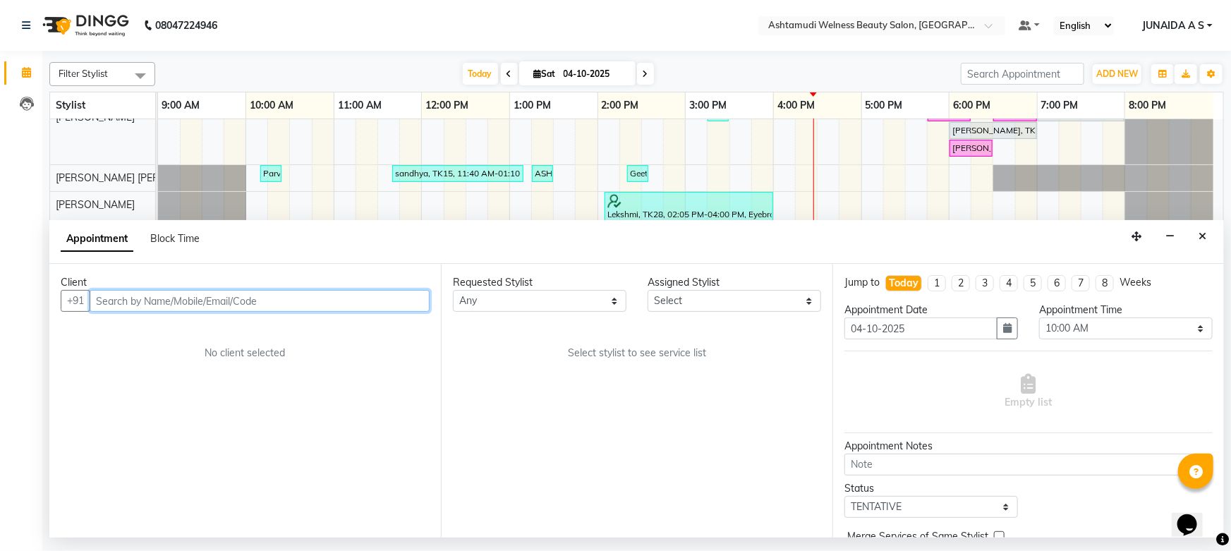
paste input "9003449699"
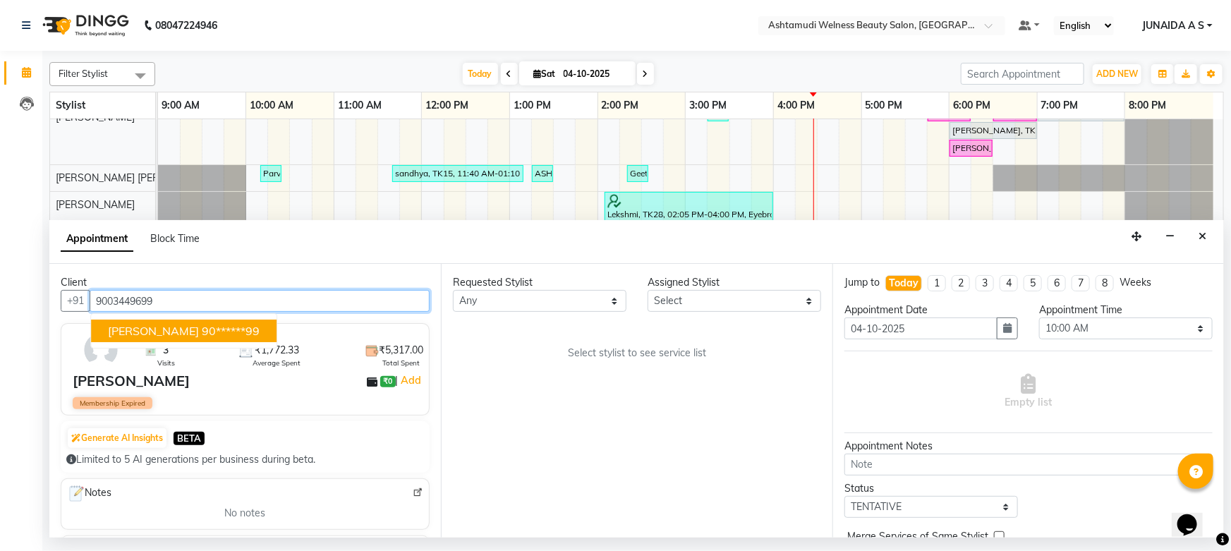
type input "9003449699"
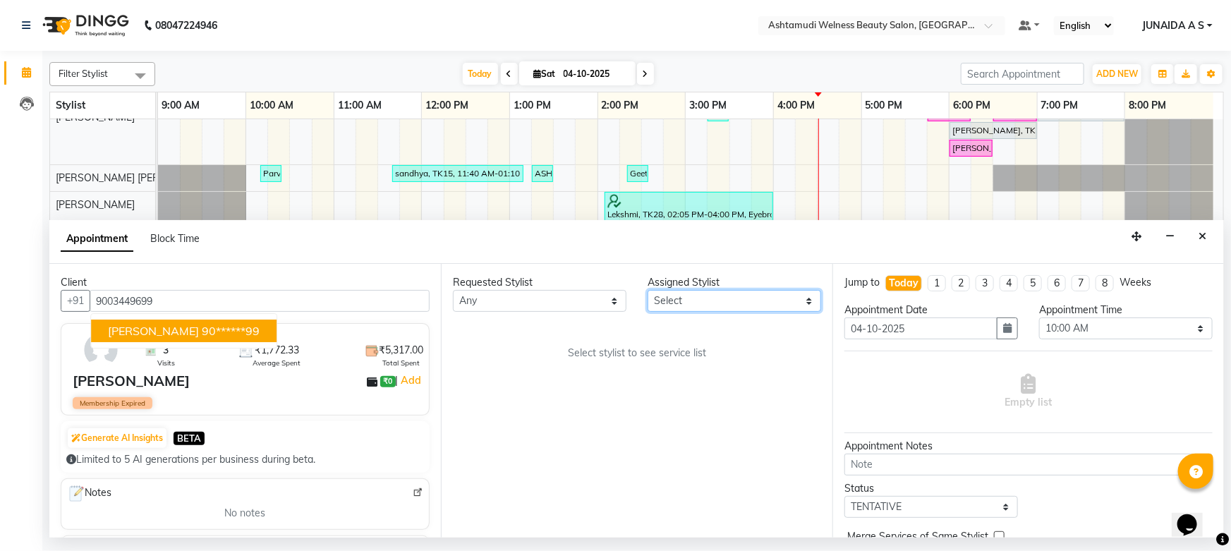
click at [753, 293] on select "Select [PERSON_NAME] Admin [PERSON_NAME] [PERSON_NAME] [PERSON_NAME] M [PERSON_…" at bounding box center [735, 301] width 174 height 22
select select "25976"
click at [648, 290] on select "Select [PERSON_NAME] Admin [PERSON_NAME] [PERSON_NAME] [PERSON_NAME] M [PERSON_…" at bounding box center [735, 301] width 174 height 22
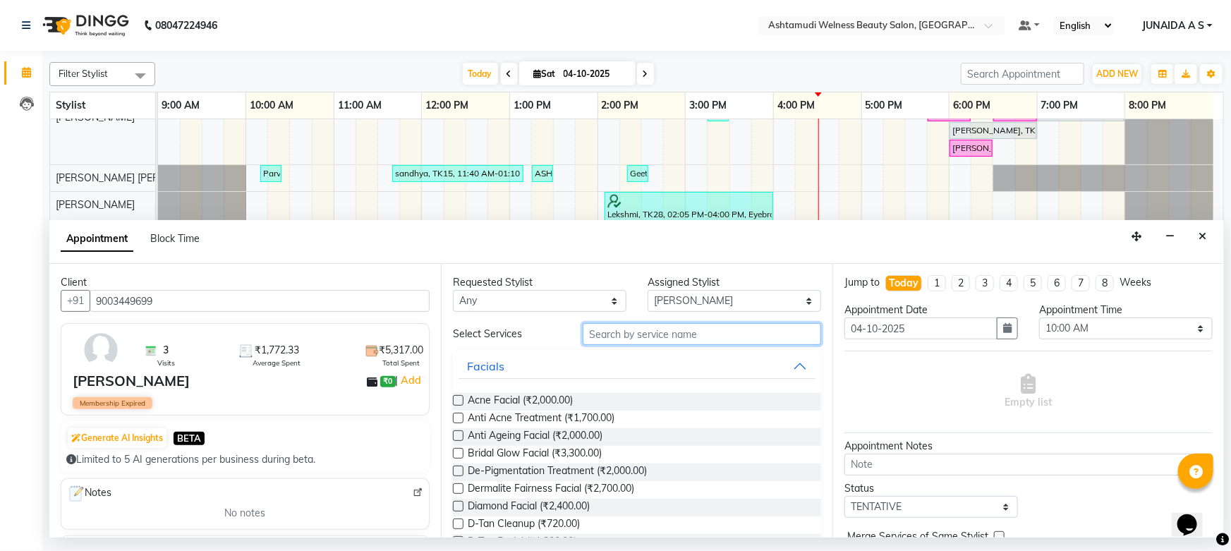
click at [614, 335] on input "text" at bounding box center [702, 334] width 238 height 22
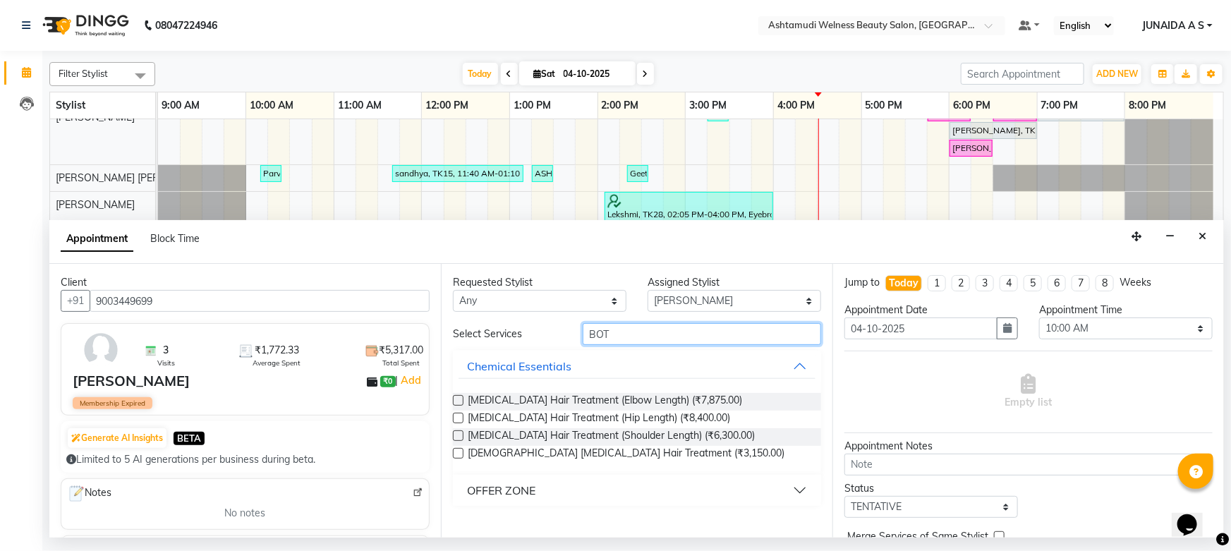
type input "BOTO"
drag, startPoint x: 631, startPoint y: 327, endPoint x: 538, endPoint y: 333, distance: 94.1
click at [538, 333] on div "Select Services BOTO" at bounding box center [636, 334] width 389 height 22
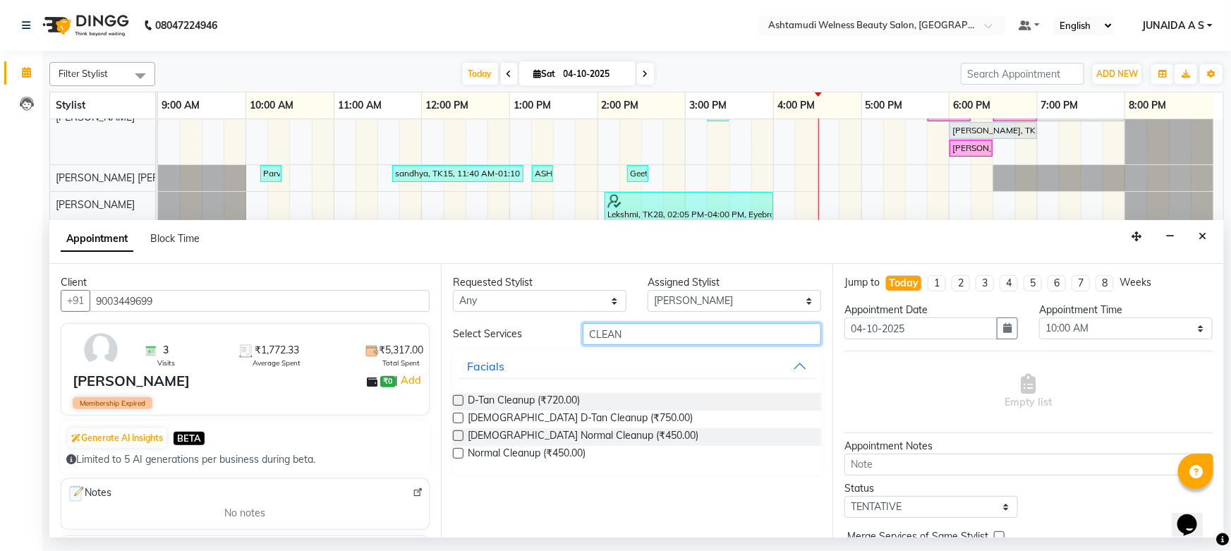
type input "CLEAN"
click at [459, 453] on label at bounding box center [458, 453] width 11 height 11
click at [459, 453] on input "checkbox" at bounding box center [457, 454] width 9 height 9
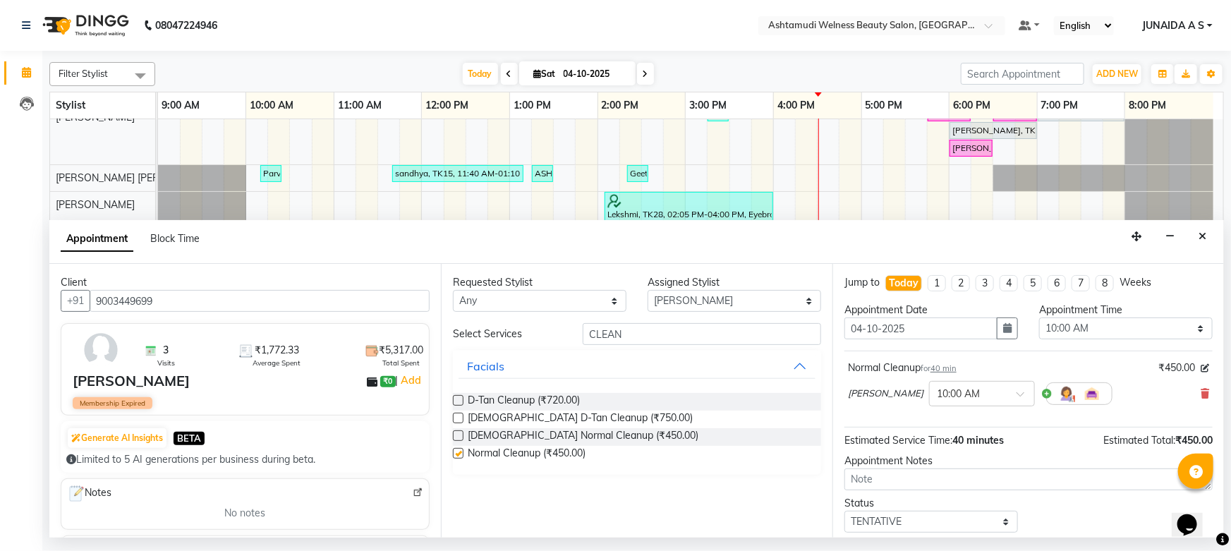
checkbox input "false"
drag, startPoint x: 275, startPoint y: 296, endPoint x: 0, endPoint y: 325, distance: 276.7
click at [0, 325] on app-home "08047224946 Select Location × Ashtamudi Welness Beauty Salon, [GEOGRAPHIC_DATA]…" at bounding box center [615, 269] width 1231 height 538
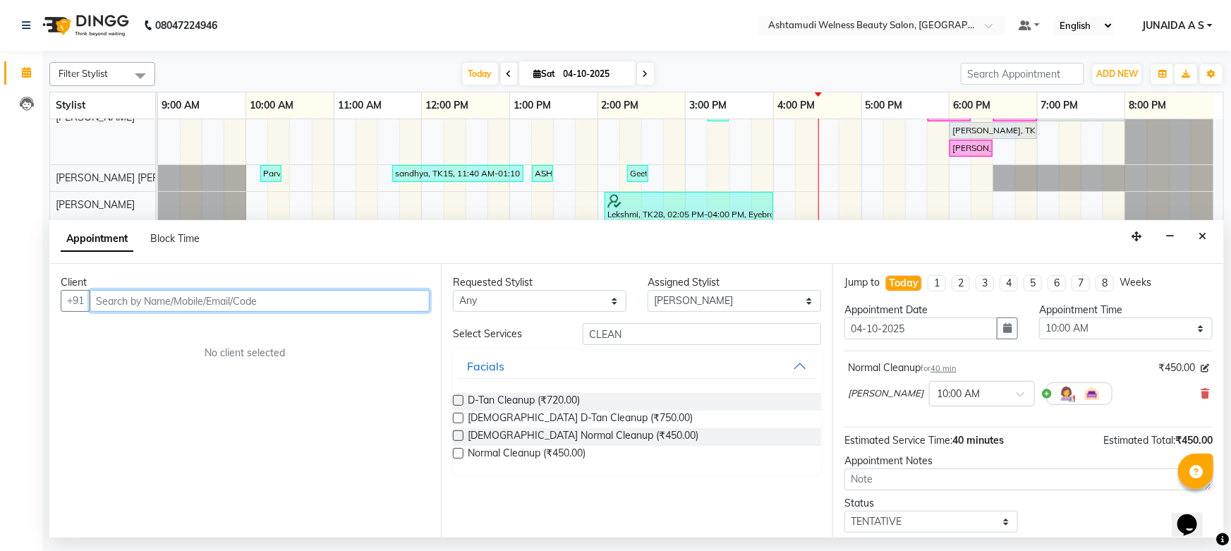
paste input "7907920182"
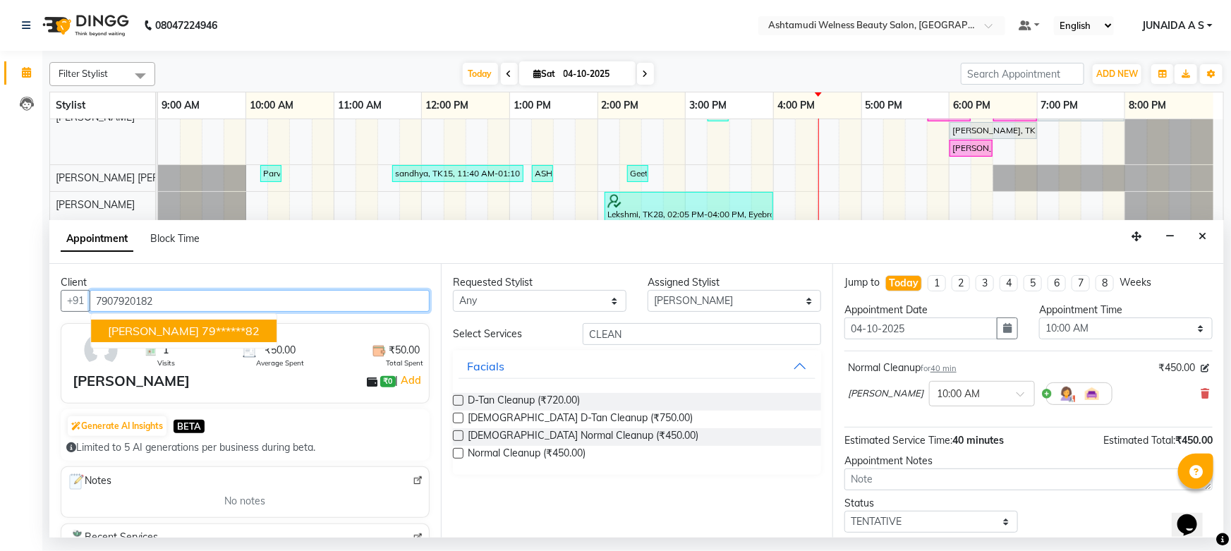
type input "7907920182"
click at [459, 452] on label at bounding box center [458, 453] width 11 height 11
click at [459, 452] on input "checkbox" at bounding box center [457, 454] width 9 height 9
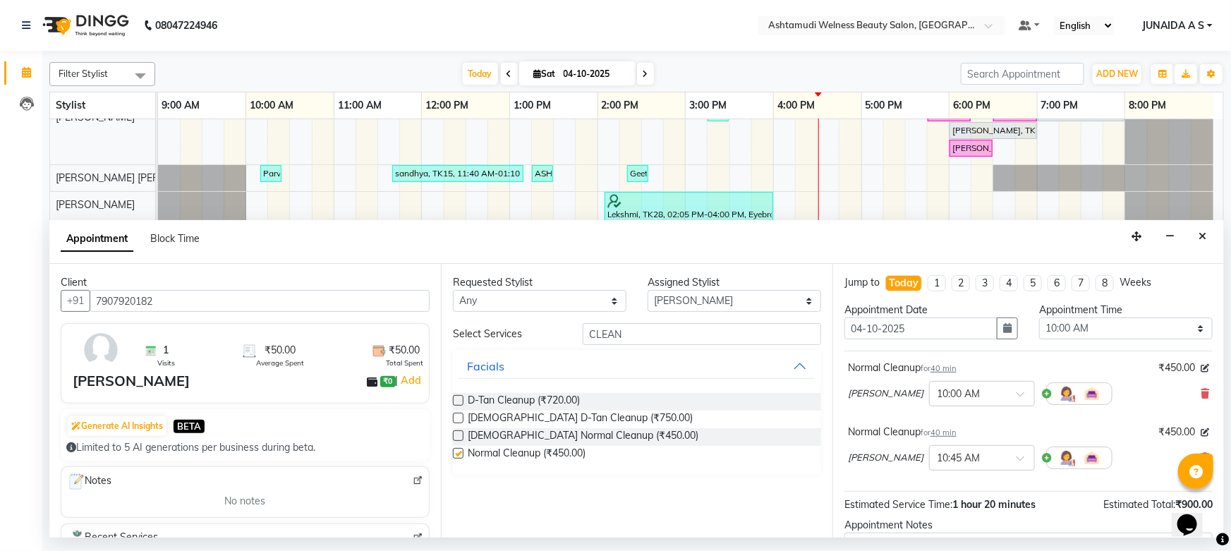
checkbox input "false"
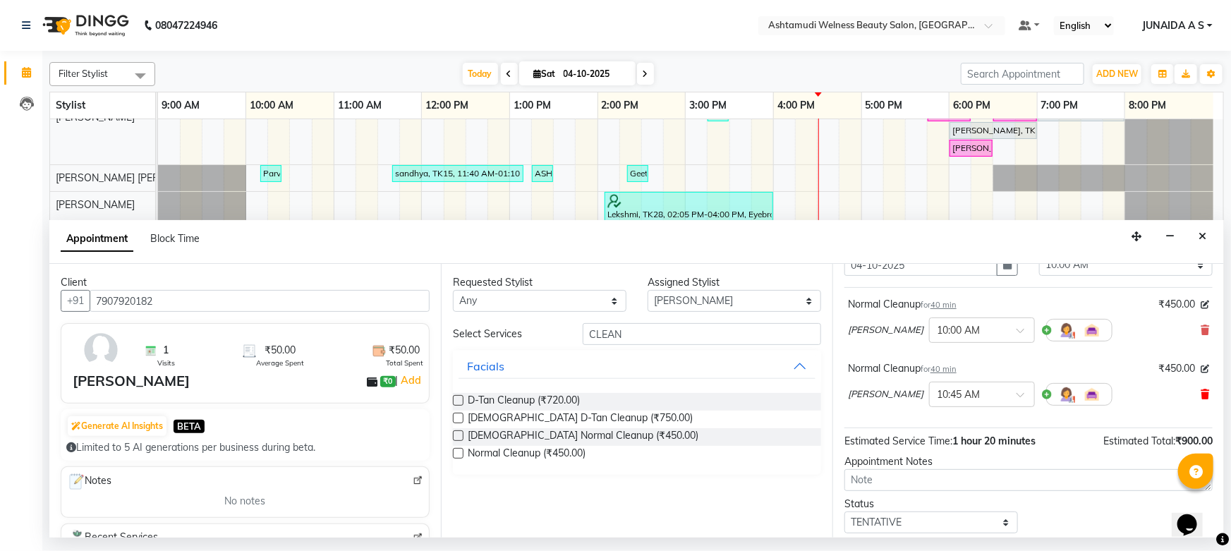
click at [1201, 393] on icon at bounding box center [1205, 394] width 8 height 10
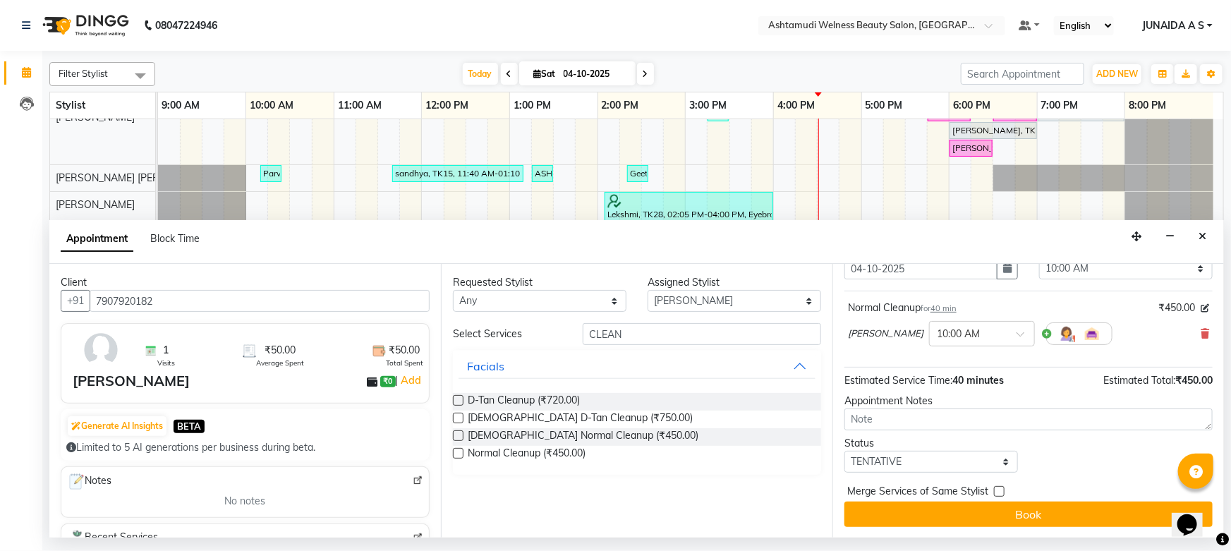
scroll to position [0, 0]
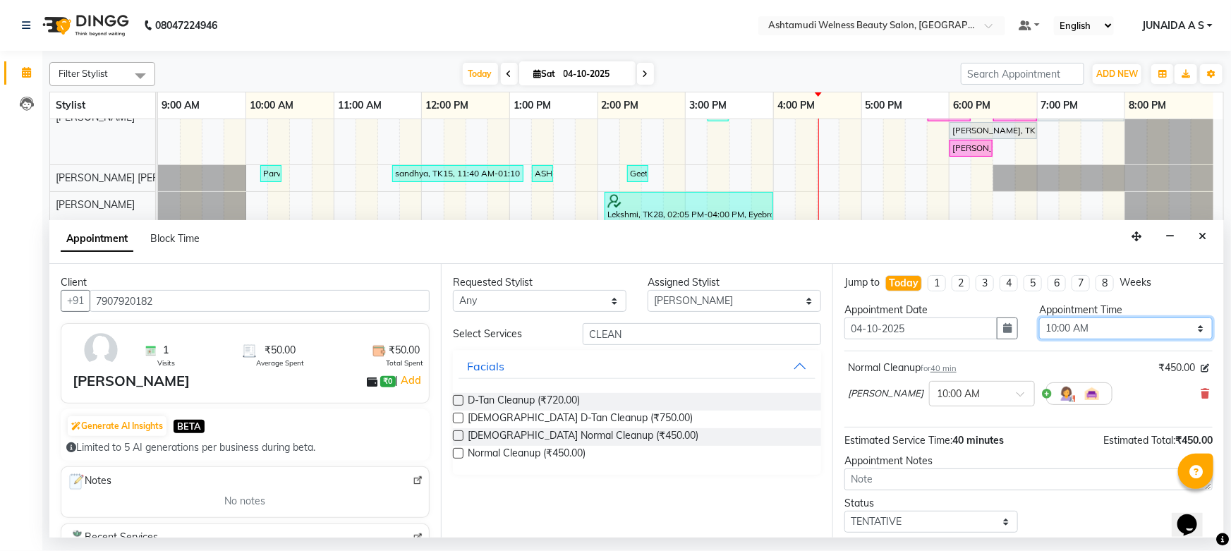
click at [1072, 324] on select "Select 10:00 AM 10:15 AM 10:30 AM 10:45 AM 11:00 AM 11:15 AM 11:30 AM 11:45 AM …" at bounding box center [1126, 329] width 174 height 22
select select "810"
click at [1039, 318] on select "Select 10:00 AM 10:15 AM 10:30 AM 10:45 AM 11:00 AM 11:15 AM 11:30 AM 11:45 AM …" at bounding box center [1126, 329] width 174 height 22
click at [890, 528] on select "Select TENTATIVE CONFIRM CHECK-IN UPCOMING" at bounding box center [932, 522] width 174 height 22
select select "confirm booking"
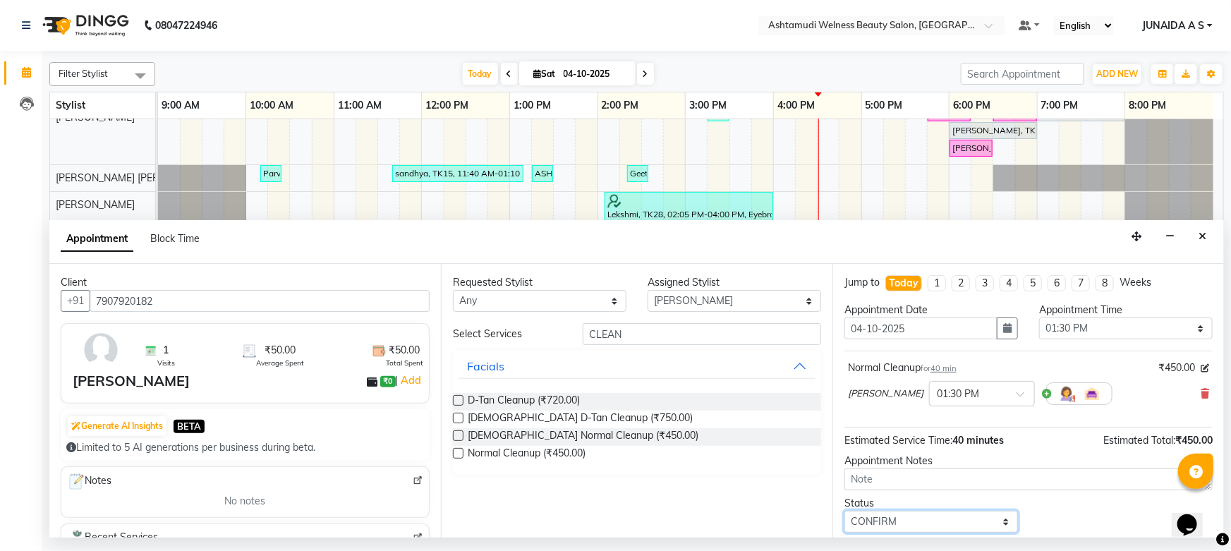
click at [845, 511] on select "Select TENTATIVE CONFIRM CHECK-IN UPCOMING" at bounding box center [932, 522] width 174 height 22
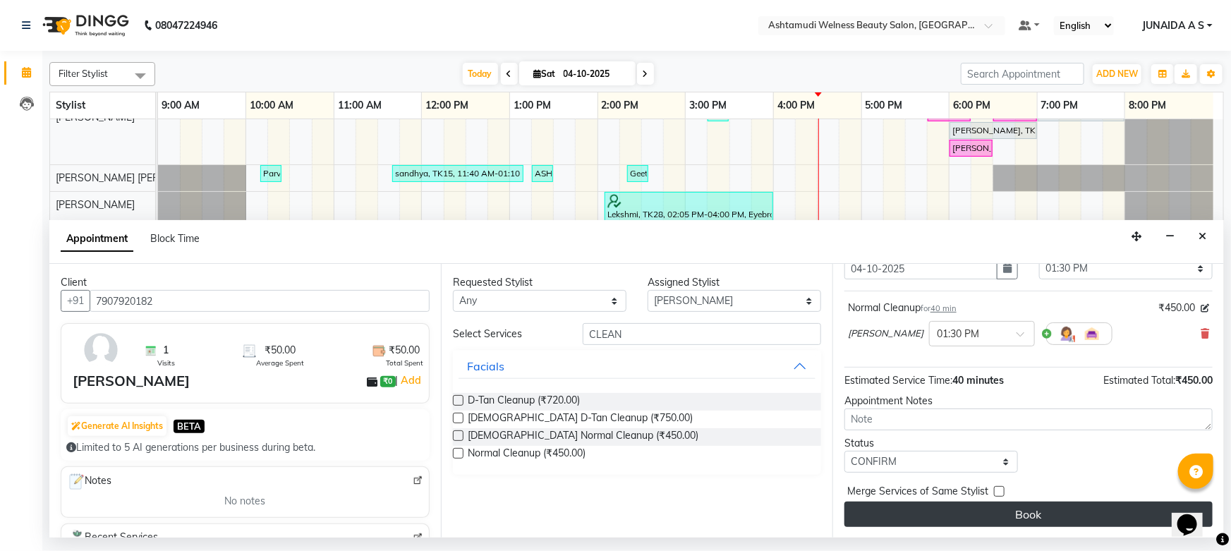
click at [885, 517] on button "Book" at bounding box center [1029, 514] width 368 height 25
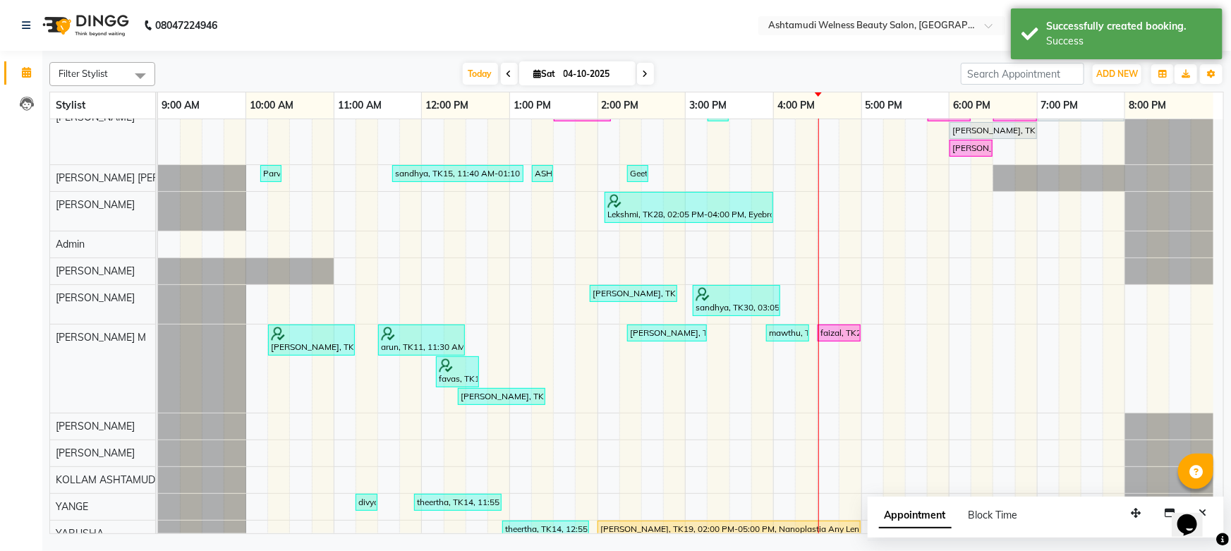
scroll to position [0, 0]
